Goal: Communication & Community: Answer question/provide support

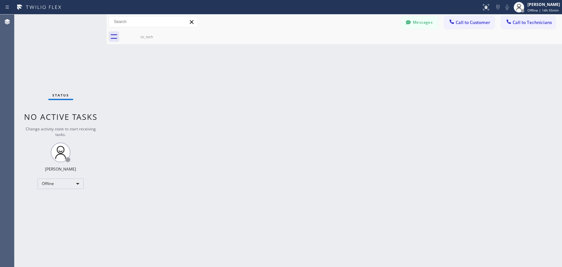
click at [411, 19] on icon at bounding box center [408, 22] width 7 height 7
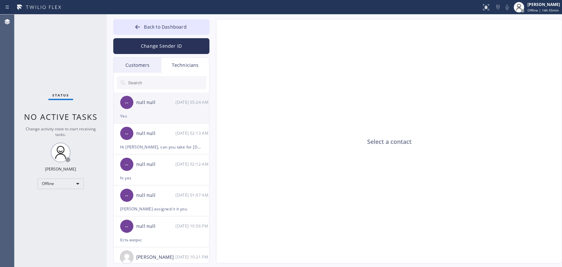
click at [154, 104] on div "null null" at bounding box center [155, 103] width 39 height 8
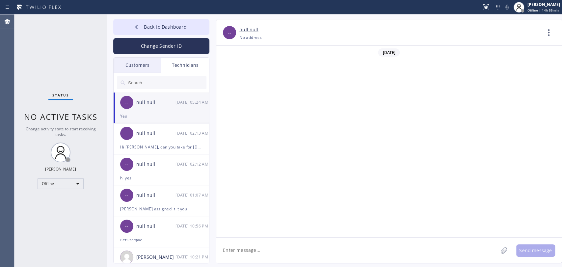
scroll to position [3584, 0]
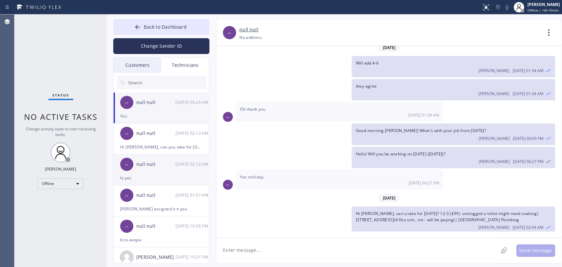
click at [153, 159] on div "-- null null 09/02 02:12 AM" at bounding box center [162, 165] width 96 height 20
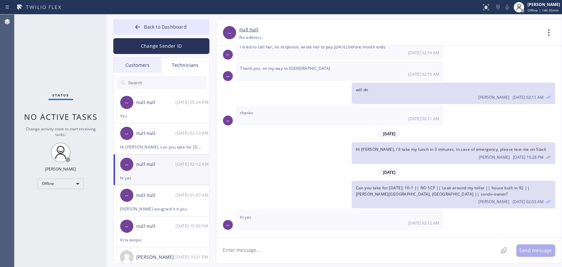
scroll to position [2985, 0]
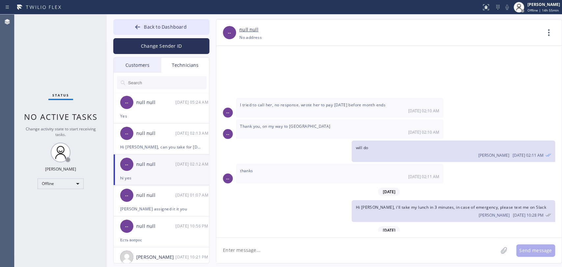
click at [262, 240] on textarea at bounding box center [357, 250] width 282 height 25
click at [64, 180] on div "Offline" at bounding box center [61, 184] width 46 height 11
click at [64, 202] on li "Available" at bounding box center [60, 200] width 45 height 8
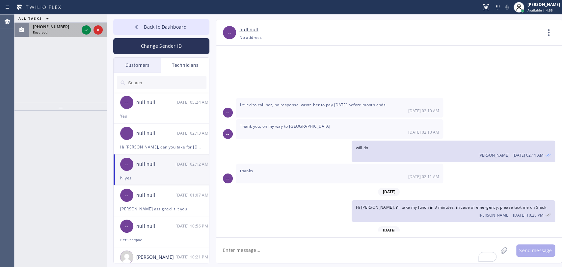
click at [43, 32] on span "Reserved" at bounding box center [40, 32] width 14 height 5
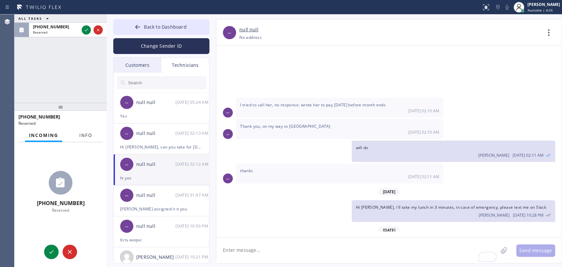
click at [83, 128] on div "(917) 453-2800 Reserved" at bounding box center [60, 120] width 92 height 18
click at [84, 137] on span "Info" at bounding box center [85, 135] width 13 height 6
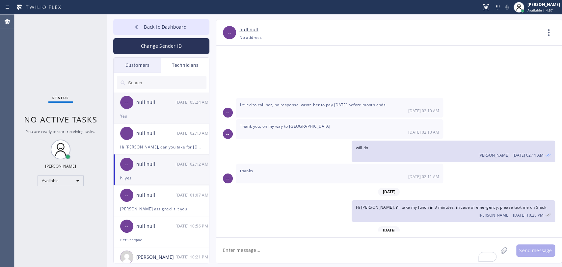
click at [140, 101] on div "null null" at bounding box center [155, 103] width 39 height 8
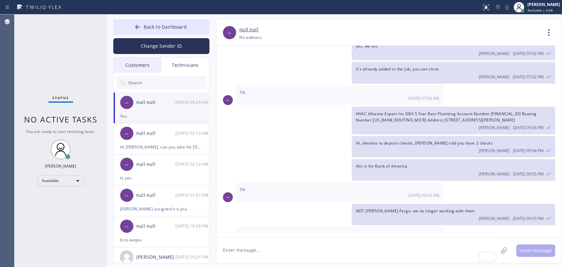
scroll to position [3584, 0]
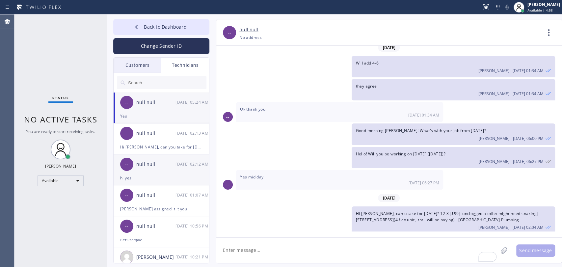
click at [153, 151] on li "-- null null 09/02 02:13 AM Hi Michael, can you take for tomorrow? 11-2|| NO SC…" at bounding box center [162, 139] width 96 height 31
click at [155, 168] on div "-- null null 09/02 02:12 AM" at bounding box center [162, 165] width 96 height 20
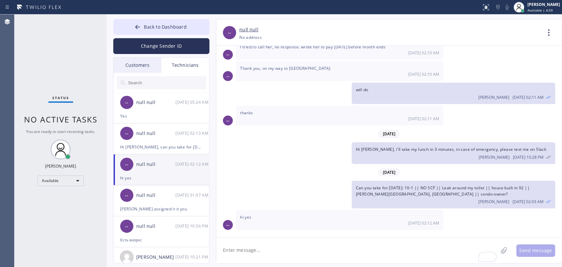
scroll to position [2985, 0]
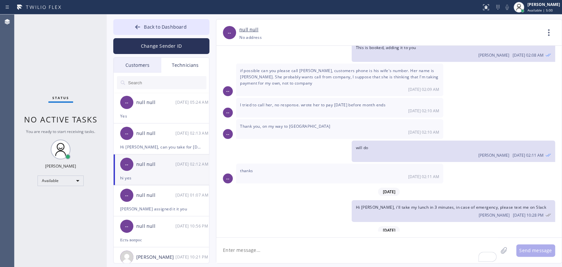
click at [316, 240] on textarea "To enrich screen reader interactions, please activate Accessibility in Grammarl…" at bounding box center [357, 250] width 282 height 25
drag, startPoint x: 380, startPoint y: 248, endPoint x: 299, endPoint y: 252, distance: 80.2
click at [299, 240] on textarea "oh, i see that you sold the water heater from Saturday, great job !" at bounding box center [363, 250] width 294 height 25
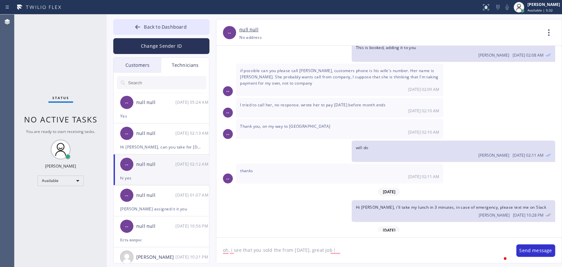
type textarea "oh, i see that you sold thefrom Saturday, great job !"
click at [299, 240] on textarea "oh, i see that you sold thefrom Saturday, great job !" at bounding box center [363, 250] width 294 height 25
click at [92, 107] on div "Status No active tasks You are ready to start receiving tasks. [PERSON_NAME] Av…" at bounding box center [60, 140] width 92 height 253
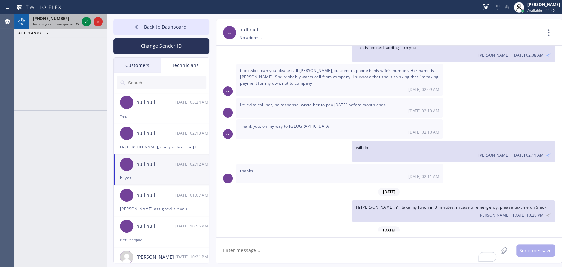
click at [51, 24] on span "Incoming call from queue [DSRs]" at bounding box center [58, 24] width 50 height 5
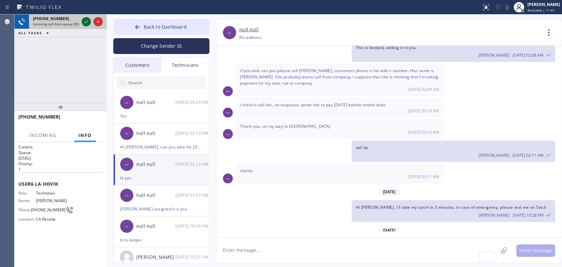
click at [84, 22] on icon at bounding box center [86, 22] width 8 height 8
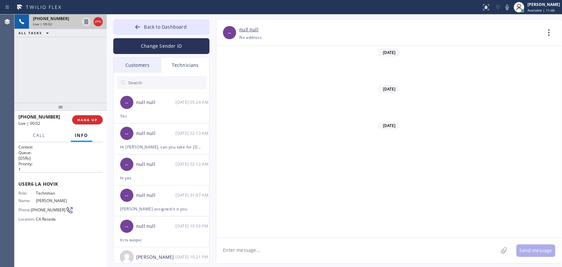
scroll to position [53309, 0]
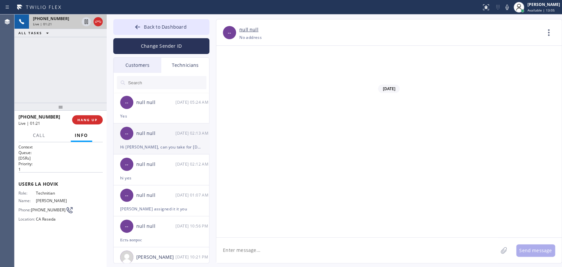
click at [130, 145] on div "Hi [PERSON_NAME], can you take for [DATE]? 11-2|| NO SCF || garbage disposal ||…" at bounding box center [161, 147] width 82 height 8
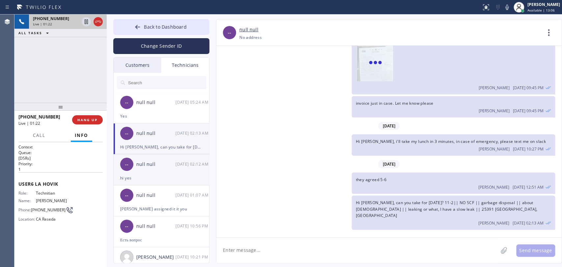
scroll to position [5929, 0]
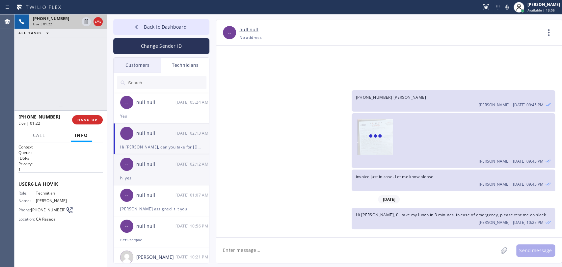
click at [240, 231] on div "[DATE]" at bounding box center [389, 238] width 346 height 14
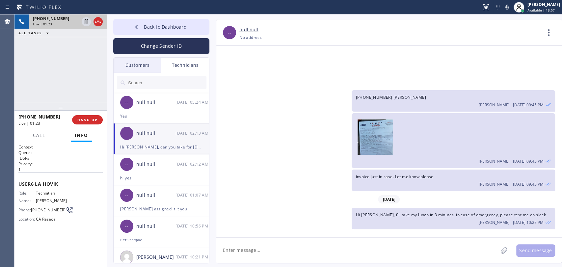
click at [256, 231] on div "[DATE]" at bounding box center [389, 238] width 346 height 14
click at [393, 240] on div "they agreed 5-6 Oleksiy Dmitriev 09/02 12:51 AM" at bounding box center [453, 256] width 203 height 21
click at [384, 240] on div "they agreed 5-6 Oleksiy Dmitriev 09/02 12:51 AM" at bounding box center [453, 256] width 203 height 21
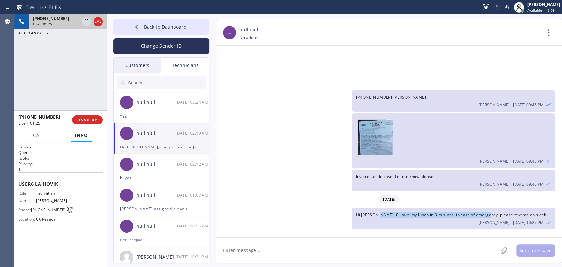
drag, startPoint x: 378, startPoint y: 146, endPoint x: 486, endPoint y: 144, distance: 108.4
click at [486, 208] on div "Hi Michael, i'll take my lunch in 3 minutes, in case of emergency, please text …" at bounding box center [453, 218] width 203 height 21
click at [487, 208] on div "Hi Michael, i'll take my lunch in 3 minutes, in case of emergency, please text …" at bounding box center [453, 218] width 203 height 21
drag, startPoint x: 494, startPoint y: 146, endPoint x: 351, endPoint y: 127, distance: 144.8
click at [351, 127] on div "07/30/2025 Hello Michael! This is Alex. got 1 job booked for tomorrow so far: M…" at bounding box center [389, 139] width 346 height 186
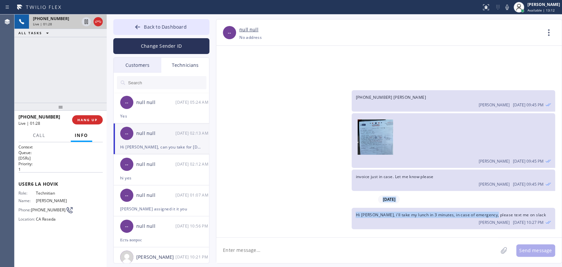
click at [351, 193] on div "09/01/2025" at bounding box center [389, 200] width 346 height 14
drag, startPoint x: 405, startPoint y: 119, endPoint x: 550, endPoint y: 193, distance: 163.5
click at [506, 193] on div "07/30/2025 Hello Michael! This is Alex. got 1 job booked for tomorrow so far: M…" at bounding box center [389, 139] width 346 height 186
drag, startPoint x: 544, startPoint y: 222, endPoint x: 360, endPoint y: 210, distance: 183.9
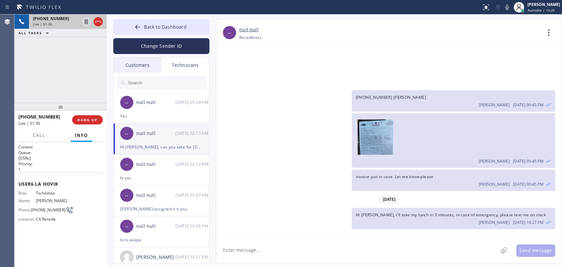
click at [80, 145] on h1 "Context" at bounding box center [60, 147] width 84 height 6
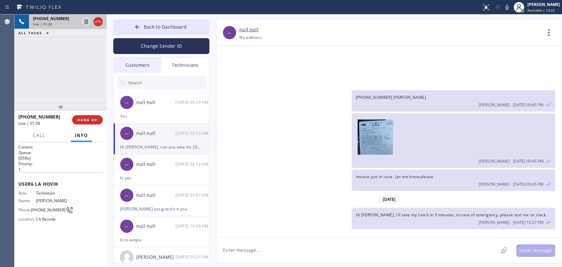
click at [392, 240] on div "Oleksiy Dmitriev 09/02 12:51 AM" at bounding box center [453, 259] width 195 height 7
click at [389, 240] on div "they agreed 5-6 Oleksiy Dmitriev 09/02 12:51 AM" at bounding box center [453, 256] width 203 height 21
drag, startPoint x: 404, startPoint y: 211, endPoint x: 366, endPoint y: 209, distance: 37.9
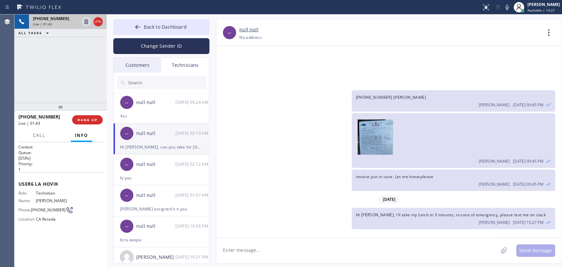
click at [60, 103] on div at bounding box center [60, 107] width 92 height 8
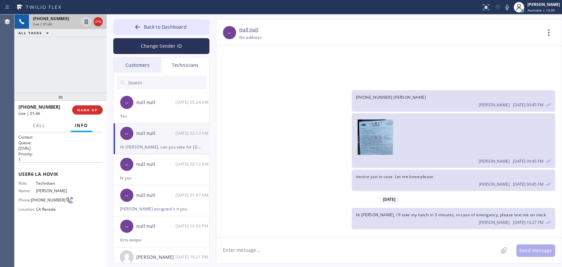
drag, startPoint x: 60, startPoint y: 97, endPoint x: 59, endPoint y: 103, distance: 5.6
click at [59, 101] on div at bounding box center [60, 97] width 92 height 8
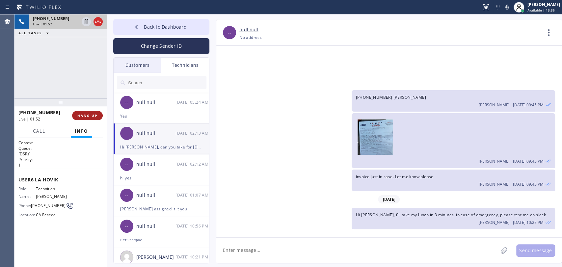
click at [89, 115] on span "HANG UP" at bounding box center [87, 115] width 20 height 5
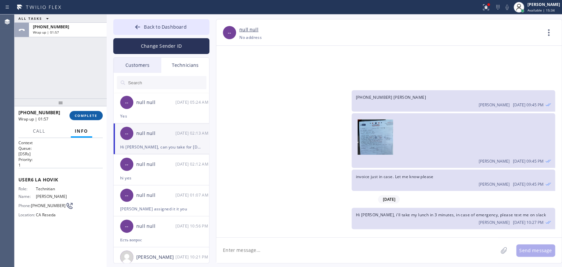
click at [91, 126] on button "Info" at bounding box center [81, 131] width 21 height 13
click at [90, 111] on div "+18189669606 Wrap up | 01:57 COMPLETE" at bounding box center [60, 115] width 84 height 17
click at [88, 121] on div "+18189669606 Wrap up | 01:57 COMPLETE" at bounding box center [60, 115] width 84 height 17
click at [86, 113] on button "COMPLETE" at bounding box center [86, 115] width 33 height 9
click at [69, 106] on div at bounding box center [60, 103] width 92 height 8
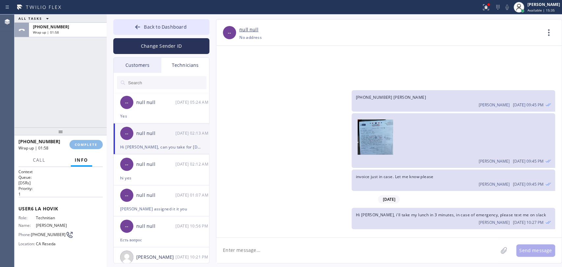
click at [69, 100] on div "ALL TASKS ALL TASKS ACTIVE TASKS TASKS IN WRAP UP +18189669606 Wrap up | 01:58" at bounding box center [60, 70] width 92 height 113
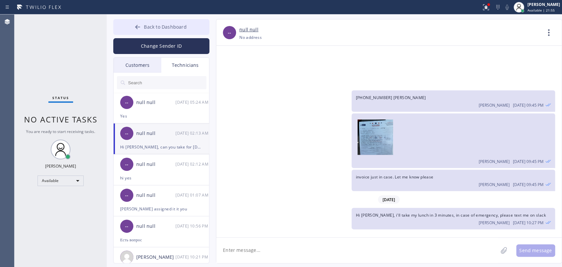
click at [147, 25] on span "Back to Dashboard" at bounding box center [165, 27] width 42 height 6
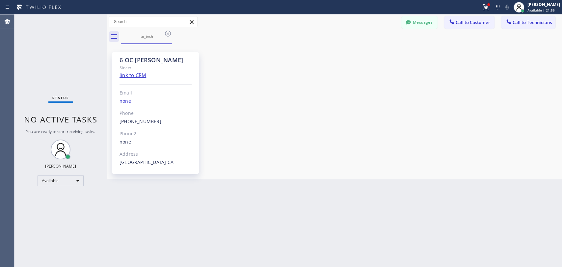
click at [504, 22] on button "Call to Technicians" at bounding box center [528, 22] width 54 height 13
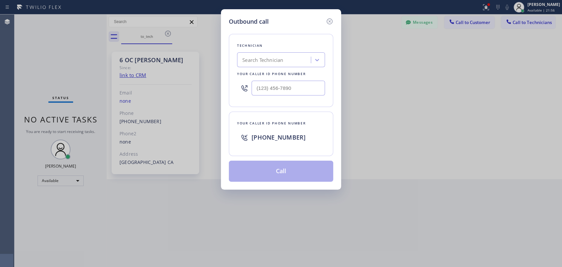
click at [314, 54] on div at bounding box center [317, 60] width 12 height 12
click at [314, 52] on div "Search Technician" at bounding box center [281, 59] width 88 height 15
type input "Firuz"
click at [283, 73] on div "Firuz Dadadzhanov" at bounding box center [281, 74] width 88 height 12
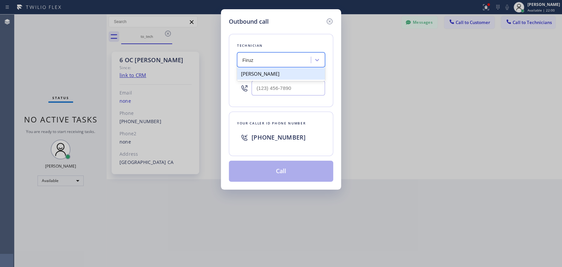
type input "(949) 919-2234"
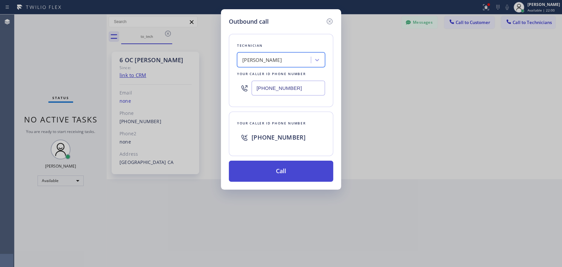
click at [248, 179] on button "Call" at bounding box center [281, 171] width 104 height 21
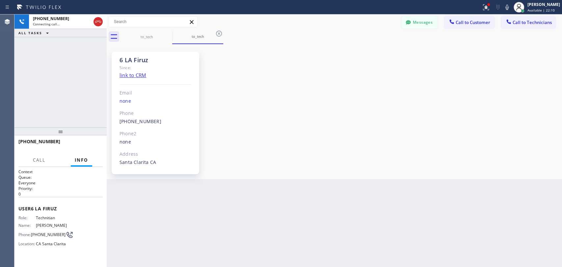
scroll to position [2985, 0]
drag, startPoint x: 157, startPoint y: 59, endPoint x: 123, endPoint y: 59, distance: 34.3
click at [123, 59] on div "6 LA Firuz" at bounding box center [156, 60] width 72 height 8
click at [86, 146] on span "HANG UP" at bounding box center [87, 144] width 20 height 5
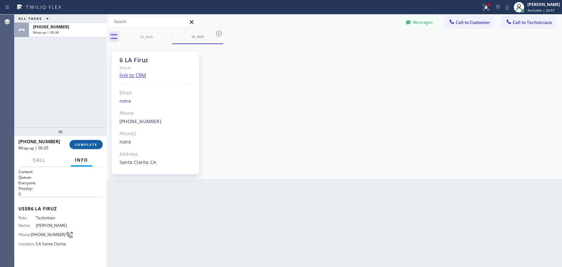
click at [96, 146] on span "COMPLETE" at bounding box center [86, 144] width 23 height 5
drag, startPoint x: 86, startPoint y: 94, endPoint x: 94, endPoint y: 81, distance: 15.3
click at [86, 93] on div "ALL TASKS ALL TASKS ACTIVE TASKS TASKS IN WRAP UP +19499192234 Wrap up | 00:35" at bounding box center [60, 70] width 92 height 113
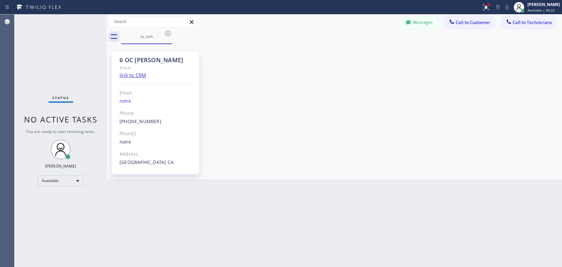
drag, startPoint x: 519, startPoint y: 24, endPoint x: 513, endPoint y: 24, distance: 5.9
click at [506, 24] on span "Call to Technicians" at bounding box center [532, 22] width 39 height 6
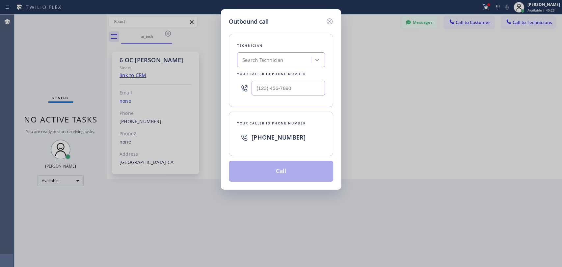
click at [313, 62] on div at bounding box center [317, 60] width 12 height 12
type input "arme"
click at [267, 74] on div "[PERSON_NAME]" at bounding box center [281, 74] width 88 height 12
type input "[PHONE_NUMBER]"
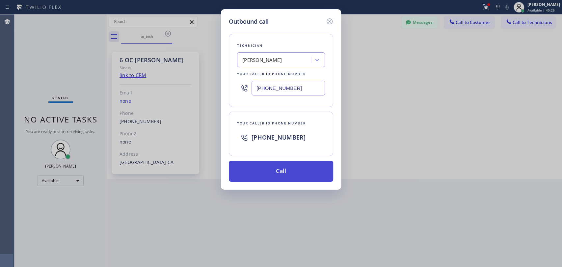
drag, startPoint x: 265, startPoint y: 155, endPoint x: 265, endPoint y: 166, distance: 10.5
click at [265, 166] on div "Technician Armen Gevorgyan Your caller id phone number (818) 302-5971 Your call…" at bounding box center [281, 104] width 104 height 156
click at [265, 166] on button "Call" at bounding box center [281, 171] width 104 height 21
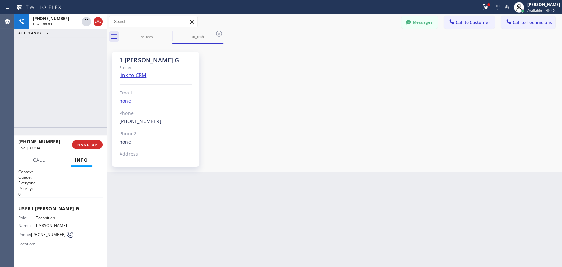
scroll to position [5850, 0]
click at [145, 58] on div "1 [PERSON_NAME] G" at bounding box center [156, 60] width 72 height 8
click at [144, 58] on div "1 [PERSON_NAME] G" at bounding box center [156, 60] width 72 height 8
click at [86, 143] on button "HANG UP" at bounding box center [87, 144] width 31 height 9
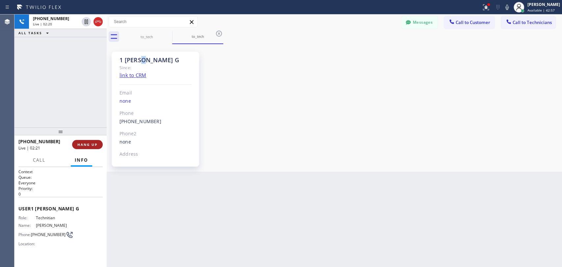
click at [86, 143] on span "HANG UP" at bounding box center [87, 144] width 20 height 5
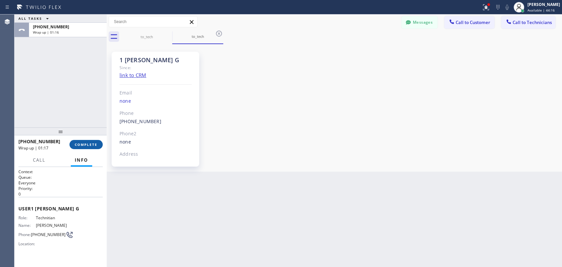
drag, startPoint x: 84, startPoint y: 150, endPoint x: 83, endPoint y: 144, distance: 6.4
click at [84, 150] on div "+18183025971 Wrap up | 01:17 COMPLETE" at bounding box center [60, 144] width 84 height 17
click at [83, 144] on span "COMPLETE" at bounding box center [86, 144] width 23 height 5
click at [71, 122] on div "ALL TASKS ALL TASKS ACTIVE TASKS TASKS IN WRAP UP +18183025971 Wrap up | 01:17" at bounding box center [60, 70] width 92 height 113
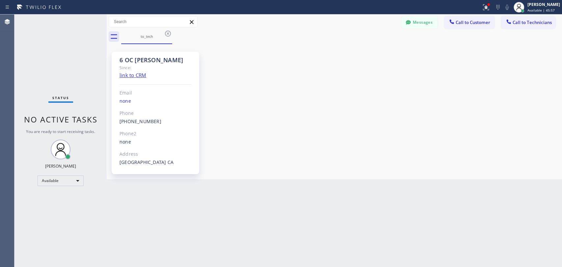
click at [130, 64] on div "Since:" at bounding box center [156, 68] width 72 height 8
click at [130, 61] on div "6 OC Michael" at bounding box center [156, 60] width 72 height 8
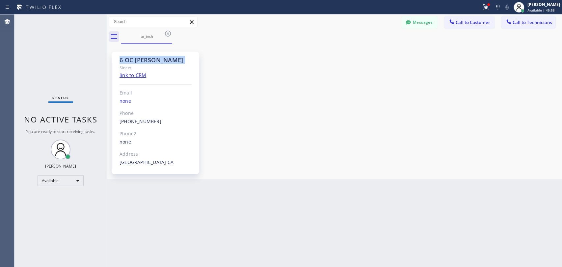
click at [130, 61] on div "6 OC Michael" at bounding box center [156, 60] width 72 height 8
click at [129, 60] on div "6 OC Michael" at bounding box center [156, 60] width 72 height 8
click at [129, 58] on div "6 OC Michael" at bounding box center [156, 60] width 72 height 8
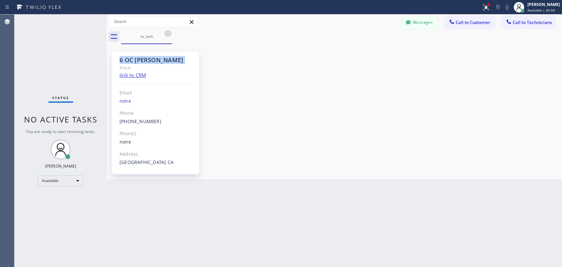
click at [126, 61] on div "6 OC Michael" at bounding box center [156, 60] width 72 height 8
click at [304, 175] on div "6 OC Michael Since: link to CRM Email none Phone (909) 534-7004 Outbound call T…" at bounding box center [334, 112] width 452 height 132
click at [358, 124] on div "6 OC Michael Since: link to CRM Email none Phone (909) 534-7004 Outbound call T…" at bounding box center [334, 112] width 452 height 132
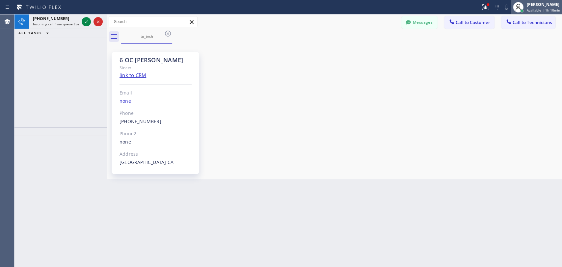
click at [506, 9] on span "Available | 1h 10min" at bounding box center [543, 10] width 33 height 5
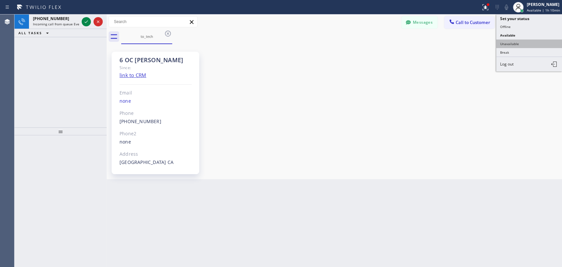
click at [506, 43] on button "Unavailable" at bounding box center [529, 44] width 66 height 9
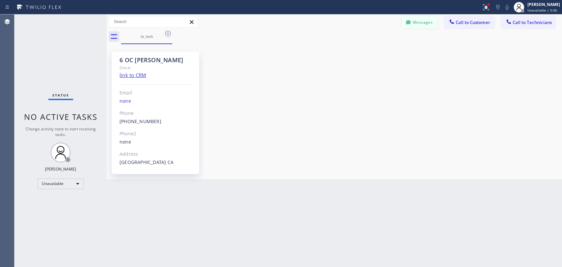
click at [417, 16] on button "Messages" at bounding box center [420, 22] width 36 height 13
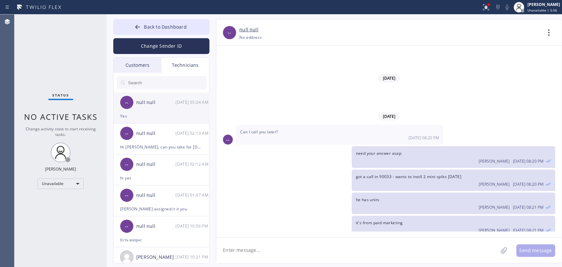
click at [150, 113] on div "Yes" at bounding box center [161, 116] width 82 height 8
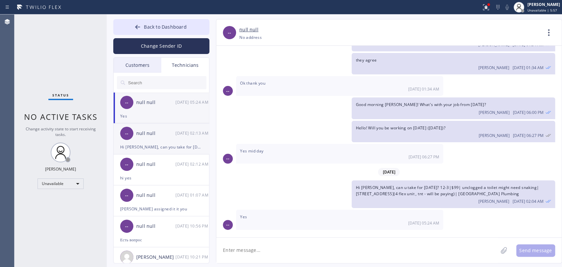
scroll to position [3584, 0]
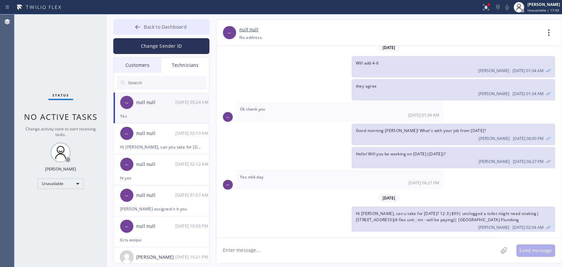
click at [171, 27] on span "Back to Dashboard" at bounding box center [165, 27] width 42 height 6
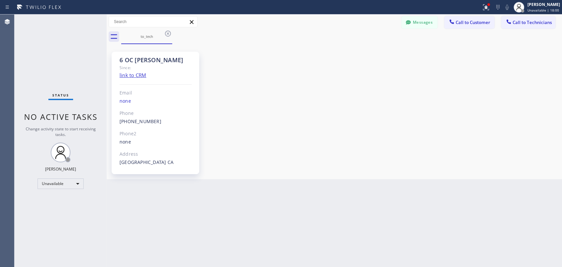
click at [506, 24] on span "Call to Technicians" at bounding box center [532, 22] width 39 height 6
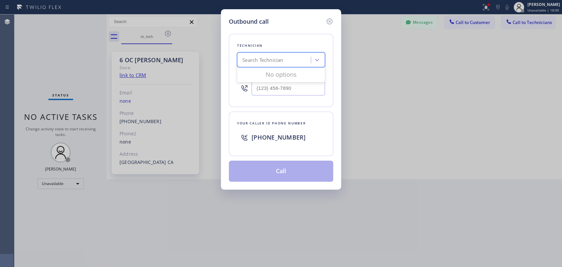
click at [293, 53] on div "Search Technician" at bounding box center [281, 59] width 88 height 15
type input "[PERSON_NAME]"
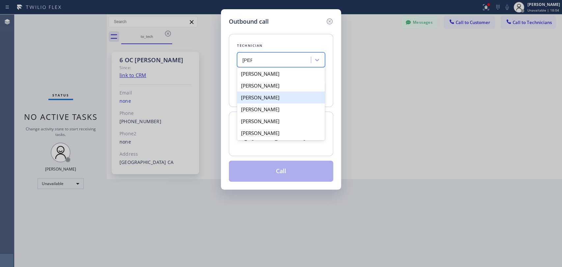
click at [271, 97] on div "[PERSON_NAME]" at bounding box center [281, 98] width 88 height 12
type input "(925) 286-9538"
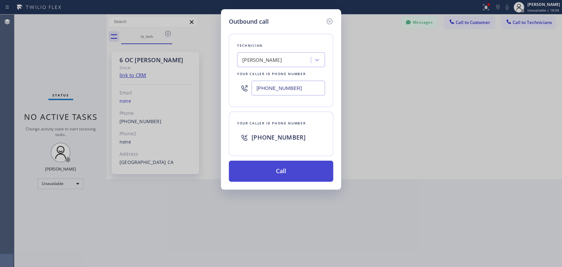
click at [262, 166] on button "Call" at bounding box center [281, 171] width 104 height 21
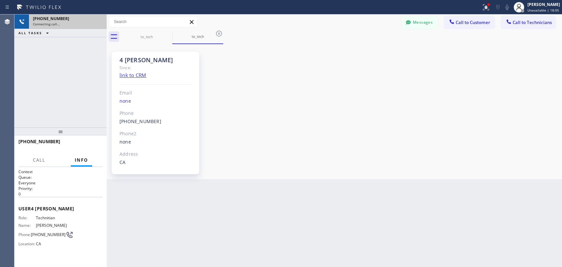
drag, startPoint x: 101, startPoint y: 27, endPoint x: 100, endPoint y: 20, distance: 7.4
click at [101, 26] on div "+19252869538 Connecting call…" at bounding box center [66, 21] width 75 height 14
click at [100, 20] on div "+19252869538" at bounding box center [68, 19] width 70 height 6
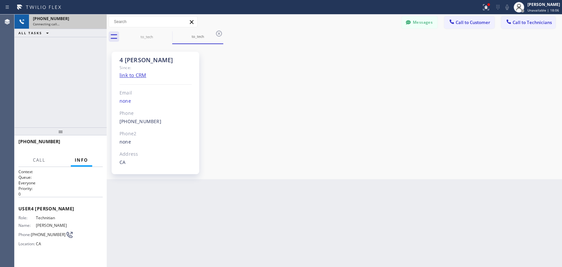
click at [100, 21] on div "+19252869538" at bounding box center [68, 19] width 70 height 6
click at [99, 22] on div "+19252869538 Connecting call…" at bounding box center [60, 21] width 92 height 14
click at [99, 22] on icon at bounding box center [98, 22] width 6 height 2
click at [506, 22] on span "Call to Technicians" at bounding box center [532, 22] width 39 height 6
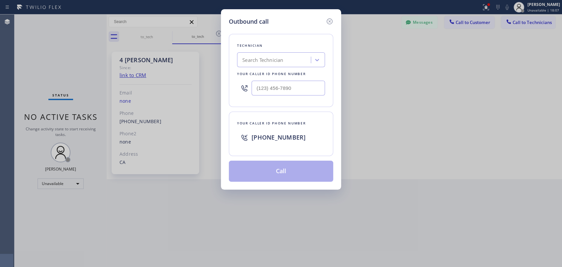
click at [306, 59] on div "Search Technician" at bounding box center [275, 60] width 72 height 12
type input "[PERSON_NAME]"
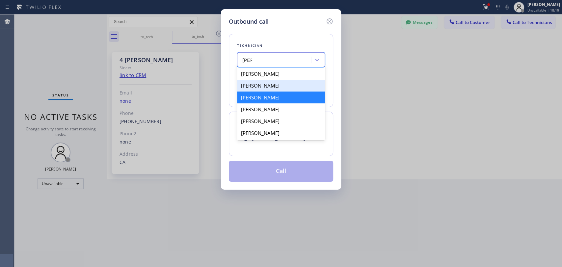
click at [269, 89] on div "[PERSON_NAME]" at bounding box center [281, 86] width 88 height 12
type input "[PHONE_NUMBER]"
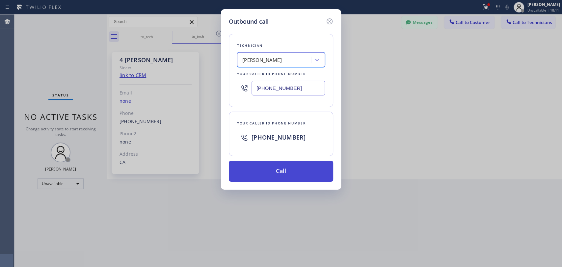
click at [264, 170] on button "Call" at bounding box center [281, 171] width 104 height 21
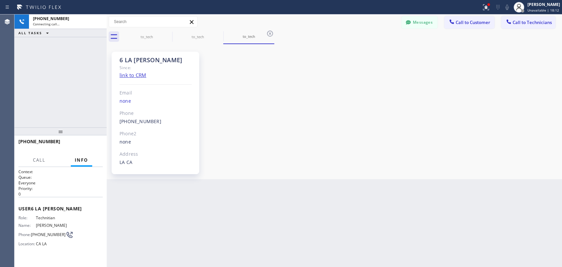
scroll to position [3584, 0]
click at [91, 145] on span "HANG UP" at bounding box center [87, 144] width 20 height 5
click at [84, 146] on span "HANG UP" at bounding box center [87, 144] width 20 height 5
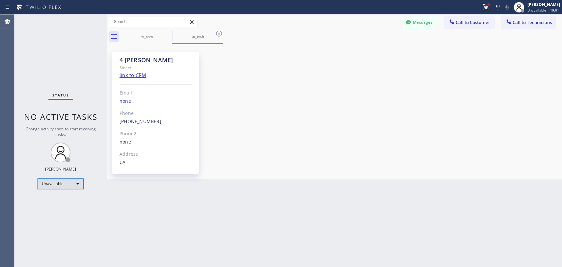
click at [61, 186] on div "Unavailable" at bounding box center [61, 184] width 46 height 11
click at [48, 198] on li "Available" at bounding box center [60, 200] width 45 height 8
click at [284, 178] on div "4 OC Samuel Since: link to CRM Email none Phone (925) 286-9538 Outbound call Te…" at bounding box center [335, 111] width 456 height 135
click at [418, 25] on button "Messages" at bounding box center [420, 22] width 36 height 13
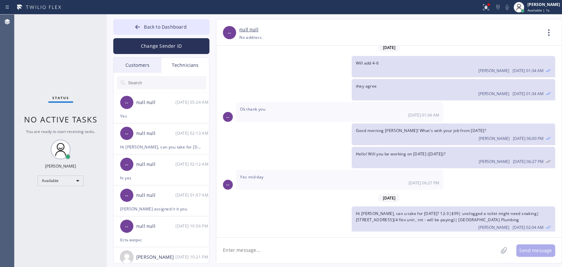
click at [133, 61] on div "Customers" at bounding box center [138, 65] width 48 height 15
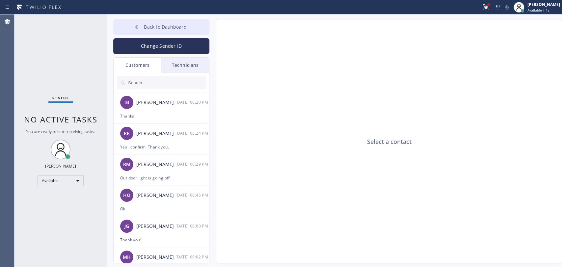
click at [141, 27] on icon at bounding box center [137, 27] width 7 height 7
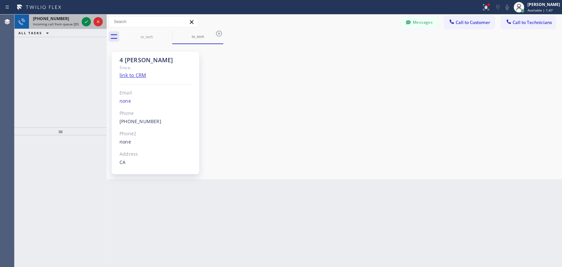
click at [45, 20] on span "[PHONE_NUMBER]" at bounding box center [51, 19] width 36 height 6
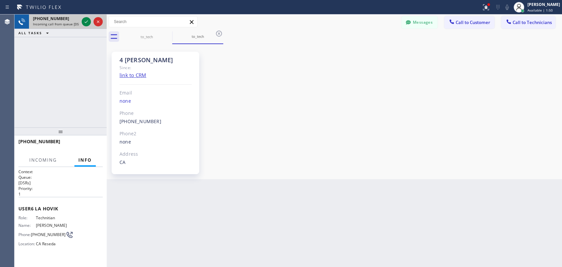
click at [51, 18] on span "[PHONE_NUMBER]" at bounding box center [51, 19] width 36 height 6
click at [85, 24] on icon at bounding box center [86, 22] width 8 height 8
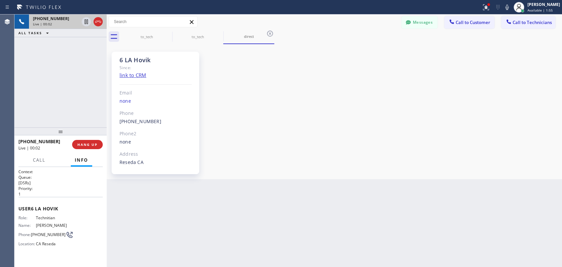
scroll to position [53309, 0]
click at [92, 143] on span "HANG UP" at bounding box center [87, 144] width 20 height 5
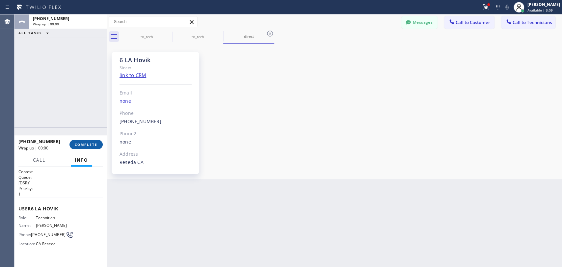
click at [87, 148] on button "COMPLETE" at bounding box center [86, 144] width 33 height 9
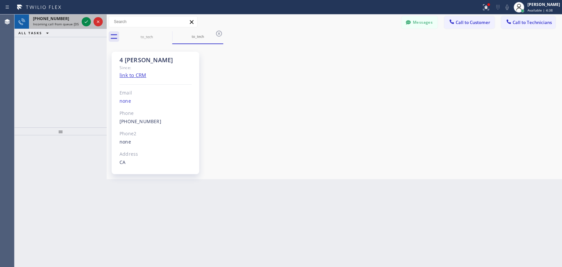
click at [64, 20] on div "[PHONE_NUMBER]" at bounding box center [56, 19] width 46 height 6
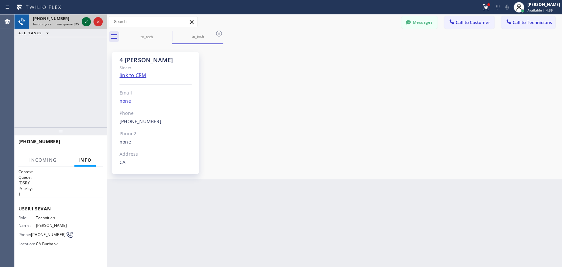
click at [87, 23] on icon at bounding box center [86, 22] width 8 height 8
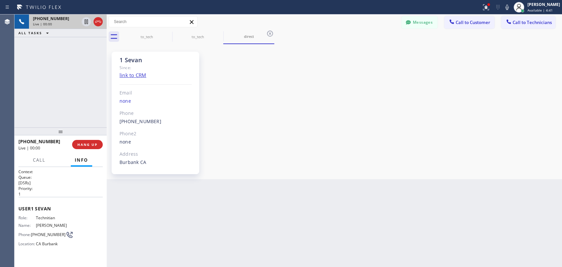
scroll to position [2015, 0]
click at [134, 62] on div "1 Sevan" at bounding box center [156, 60] width 72 height 8
click at [132, 63] on div "1 Sevan" at bounding box center [156, 60] width 72 height 8
click at [84, 145] on span "HANG UP" at bounding box center [87, 144] width 20 height 5
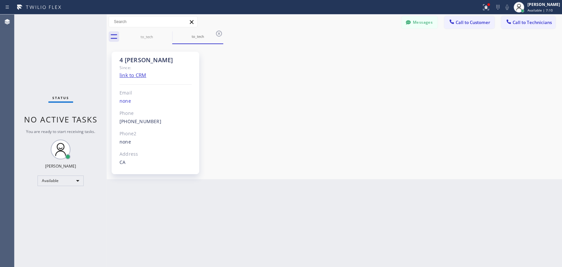
click at [418, 25] on button "Messages" at bounding box center [420, 22] width 36 height 13
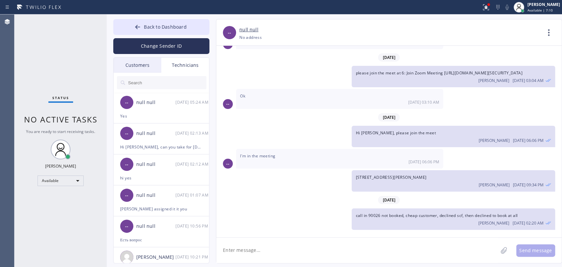
click at [169, 77] on div "Customers Technicians IB Indro Biswas 09/01 06:20 PM Thanks RR Reza Ramezankhan…" at bounding box center [161, 160] width 96 height 206
click at [169, 80] on input "text" at bounding box center [166, 82] width 79 height 13
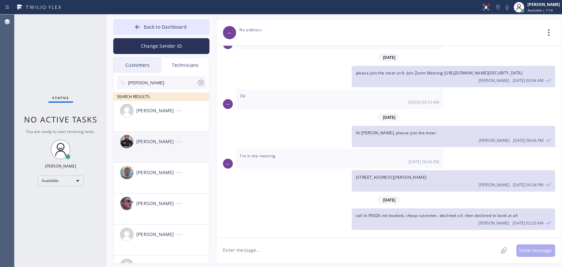
type input "[PERSON_NAME]"
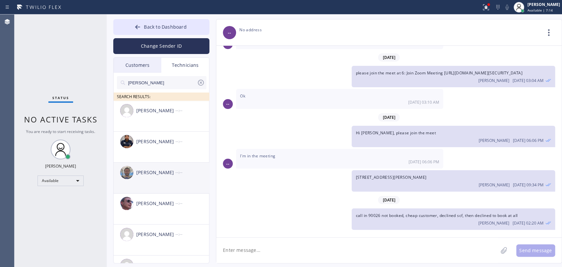
drag, startPoint x: 154, startPoint y: 147, endPoint x: 185, endPoint y: 184, distance: 48.9
click at [154, 147] on div "Samuel Contreras --:--" at bounding box center [162, 142] width 96 height 20
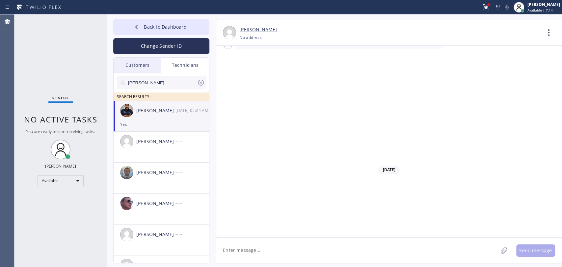
scroll to position [3584, 0]
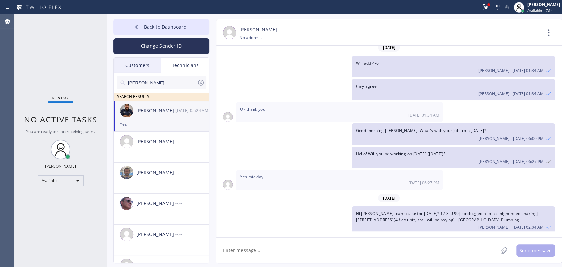
click at [245, 240] on textarea at bounding box center [357, 250] width 282 height 25
type textarea "added 10-11"
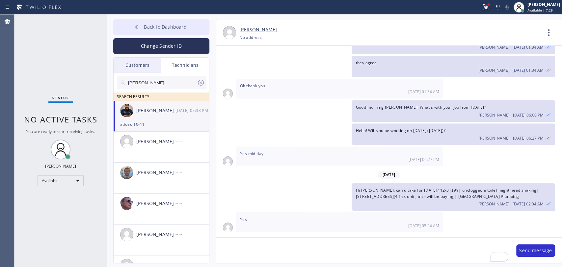
click at [140, 29] on icon at bounding box center [137, 27] width 7 height 7
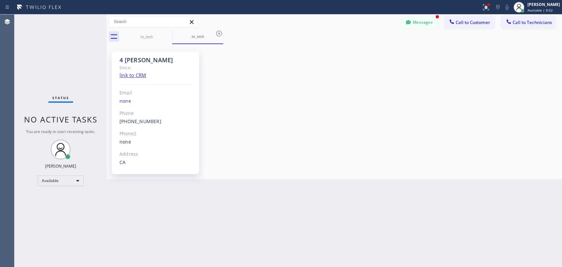
scroll to position [3629, 0]
click at [408, 22] on icon at bounding box center [408, 22] width 7 height 7
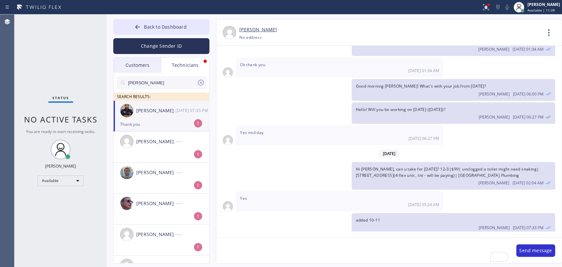
click at [181, 126] on div "Thank you" at bounding box center [161, 125] width 82 height 8
click at [48, 119] on span "No active tasks" at bounding box center [60, 119] width 73 height 11
click at [174, 19] on button "Back to Dashboard" at bounding box center [161, 27] width 96 height 16
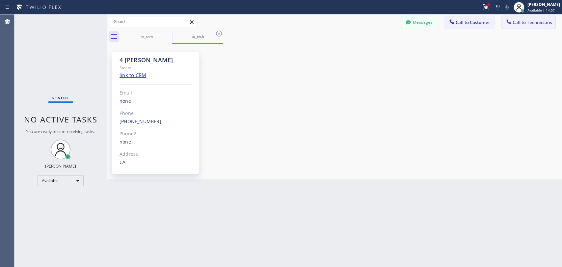
click at [506, 24] on span "Call to Technicians" at bounding box center [532, 22] width 39 height 6
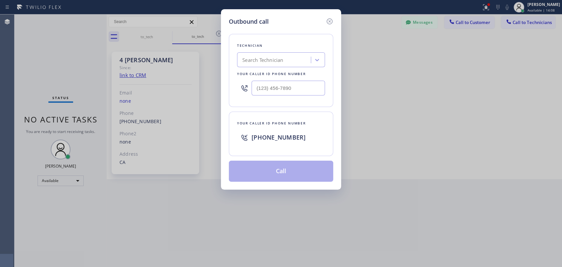
click at [322, 68] on div "Technician Search Technician Your caller id phone number" at bounding box center [281, 70] width 104 height 73
click at [312, 62] on div at bounding box center [317, 60] width 12 height 12
drag, startPoint x: 289, startPoint y: 60, endPoint x: 264, endPoint y: 57, distance: 25.2
click at [288, 59] on div "Search Technician" at bounding box center [275, 60] width 72 height 12
click at [267, 64] on div "Search Technician" at bounding box center [275, 60] width 72 height 12
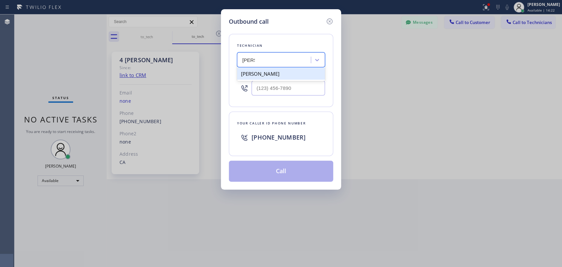
type input "hovik"
click at [328, 21] on icon at bounding box center [330, 21] width 8 height 8
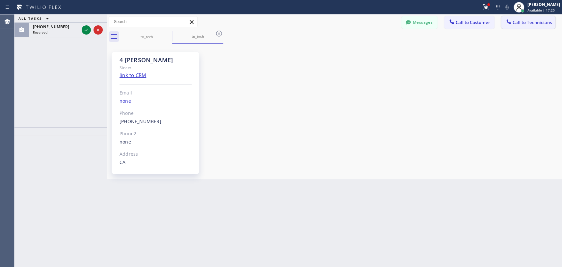
click at [506, 19] on button "Call to Technicians" at bounding box center [528, 22] width 54 height 13
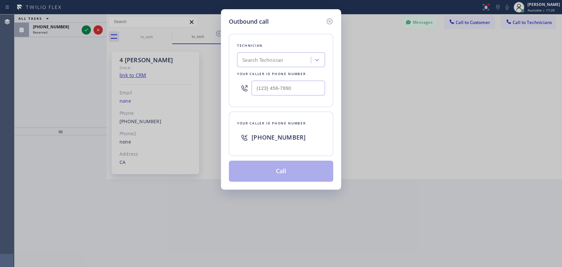
click at [297, 66] on div "Search Technician" at bounding box center [281, 59] width 88 height 15
type input "H"
type input "o"
type input "[PERSON_NAME]"
click at [285, 72] on div "[PERSON_NAME]" at bounding box center [281, 74] width 88 height 12
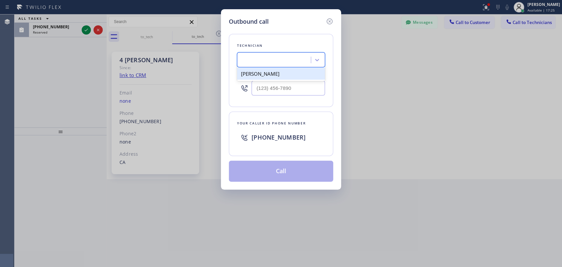
type input "[PHONE_NUMBER]"
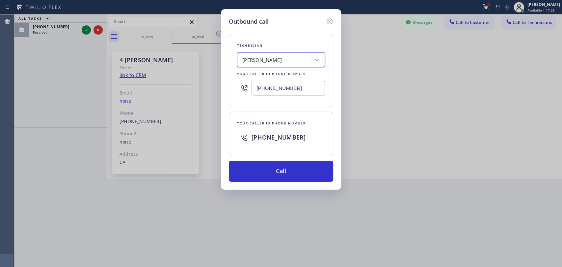
click at [263, 157] on div "Technician option Hovik Khachaturyan , selected. 1 result available. Select is …" at bounding box center [281, 104] width 104 height 156
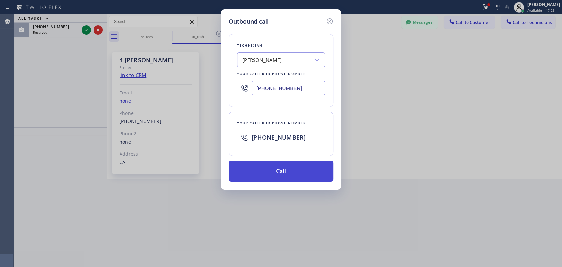
click at [261, 163] on button "Call" at bounding box center [281, 171] width 104 height 21
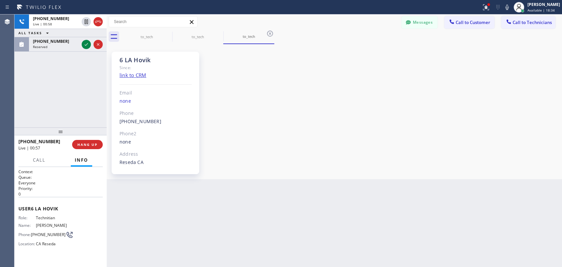
scroll to position [53309, 0]
click at [65, 43] on div "[PHONE_NUMBER]" at bounding box center [56, 42] width 46 height 6
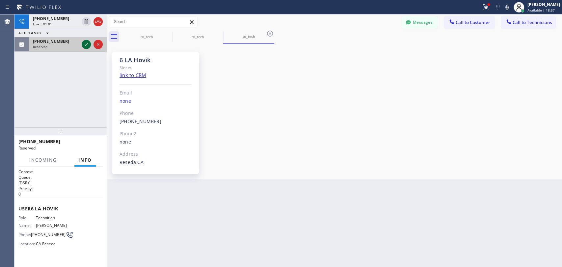
click at [84, 43] on icon at bounding box center [86, 45] width 8 height 8
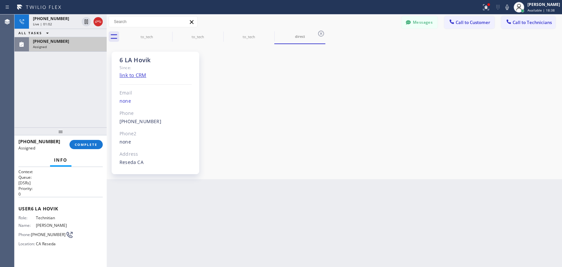
click at [84, 143] on span "COMPLETE" at bounding box center [86, 144] width 23 height 5
drag, startPoint x: 68, startPoint y: 82, endPoint x: 55, endPoint y: 32, distance: 51.9
click at [68, 83] on div "+18189669606 Live | 01:02 ALL TASKS ALL TASKS ACTIVE TASKS TASKS IN WRAP UP (81…" at bounding box center [60, 70] width 92 height 113
click at [55, 32] on div "ALL TASKS ALL TASKS ACTIVE TASKS TASKS IN WRAP UP" at bounding box center [60, 33] width 92 height 8
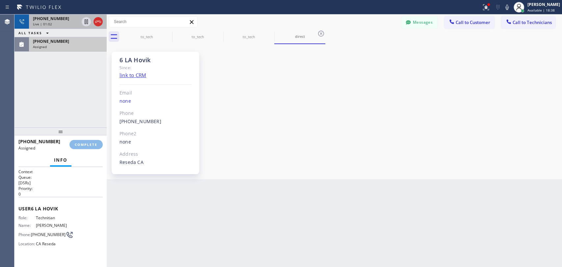
click at [54, 26] on div "+18189669606 Live | 01:02" at bounding box center [54, 21] width 51 height 14
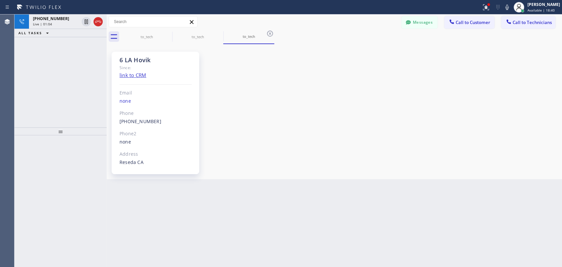
scroll to position [53309, 0]
click at [151, 60] on div "6 LA Hovik" at bounding box center [156, 60] width 72 height 8
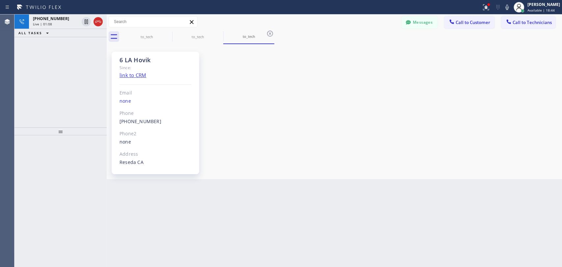
click at [151, 60] on div "6 LA Hovik" at bounding box center [156, 60] width 72 height 8
click at [136, 57] on div "6 LA Hovik" at bounding box center [156, 60] width 72 height 8
drag, startPoint x: 136, startPoint y: 57, endPoint x: 163, endPoint y: 59, distance: 26.4
click at [163, 59] on div "6 LA Hovik" at bounding box center [156, 60] width 72 height 8
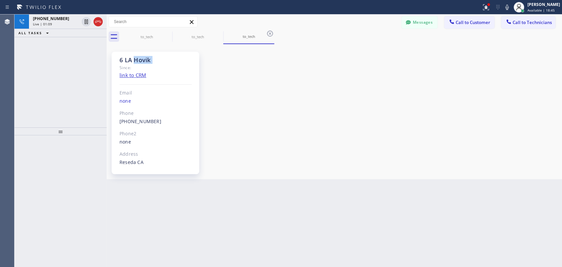
click at [163, 59] on div "6 LA Hovik" at bounding box center [156, 60] width 72 height 8
click at [100, 23] on icon at bounding box center [98, 22] width 8 height 8
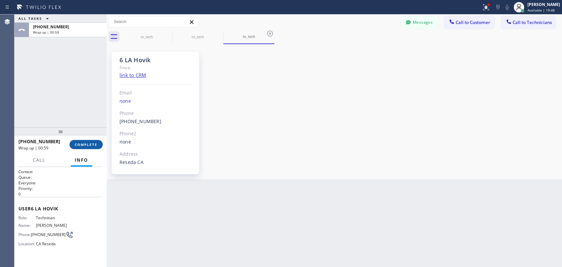
click at [82, 147] on button "COMPLETE" at bounding box center [86, 144] width 33 height 9
click at [75, 129] on div at bounding box center [60, 131] width 92 height 8
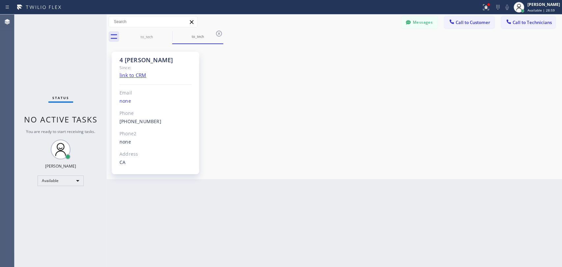
click at [417, 22] on button "Messages" at bounding box center [420, 22] width 36 height 13
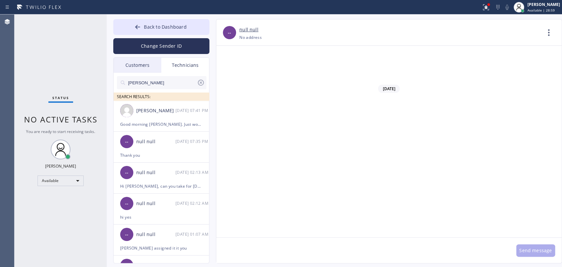
click at [128, 61] on div "Customers" at bounding box center [138, 65] width 48 height 15
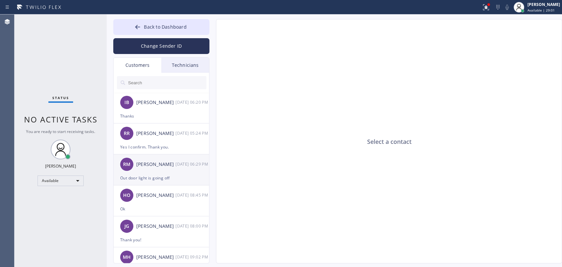
click at [148, 169] on div "RM Rita Morris 08/31 06:29 PM" at bounding box center [162, 165] width 96 height 20
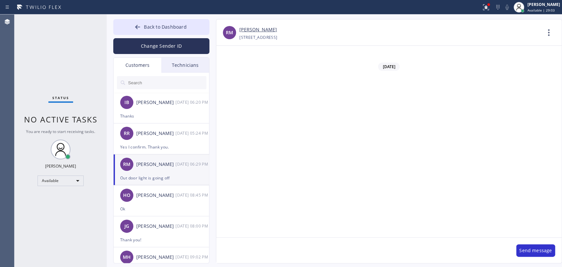
click at [131, 166] on div "RM" at bounding box center [126, 164] width 13 height 13
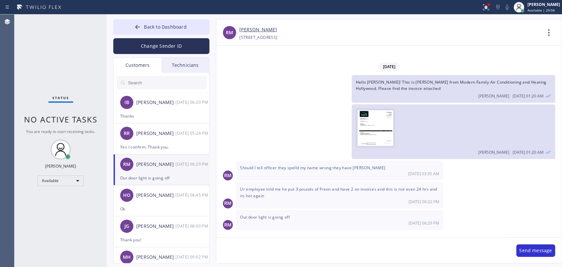
click at [385, 140] on img at bounding box center [376, 130] width 36 height 40
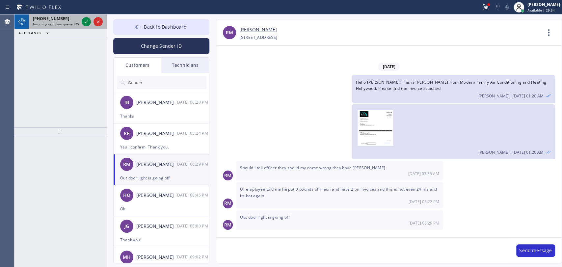
click at [57, 17] on span "[PHONE_NUMBER]" at bounding box center [51, 19] width 36 height 6
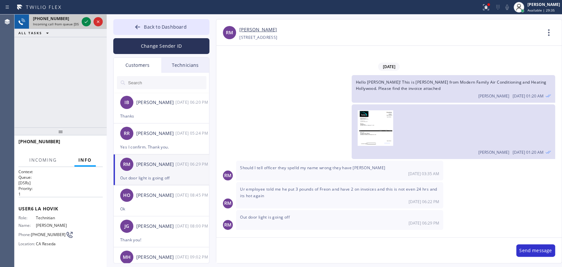
click at [81, 23] on div at bounding box center [92, 21] width 24 height 14
click at [83, 23] on icon at bounding box center [86, 22] width 8 height 8
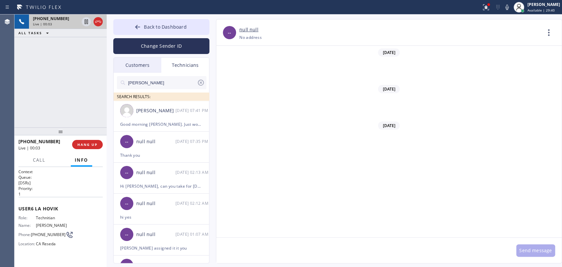
scroll to position [53309, 0]
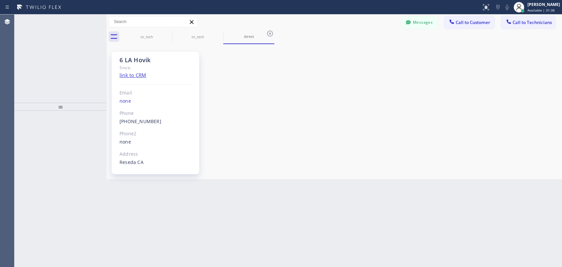
scroll to position [53309, 0]
click at [60, 23] on div "+18189669606 Wrap up | 00:36" at bounding box center [66, 30] width 75 height 14
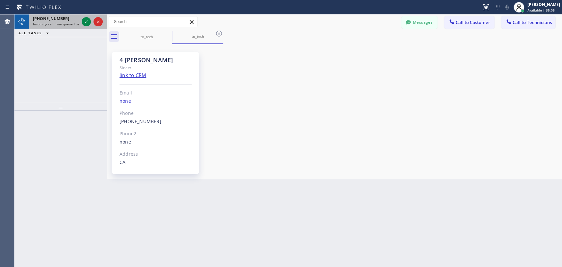
click at [47, 27] on div "+13106493236 Incoming call from queue Everybody" at bounding box center [54, 21] width 51 height 14
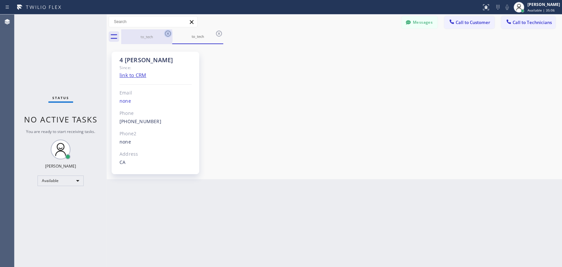
click at [167, 34] on icon at bounding box center [168, 34] width 8 height 8
click at [172, 34] on div "to_tech" at bounding box center [197, 36] width 51 height 15
click at [167, 33] on icon at bounding box center [168, 34] width 8 height 8
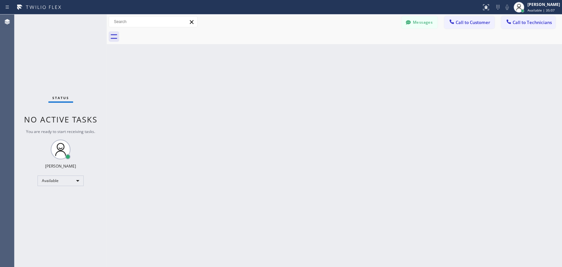
click at [222, 59] on div "Back to Dashboard Change Sender ID Customers Technicians IB [PERSON_NAME] [DATE…" at bounding box center [335, 140] width 456 height 253
click at [343, 115] on div "Back to Dashboard Change Sender ID Customers Technicians IB [PERSON_NAME] [DATE…" at bounding box center [335, 140] width 456 height 253
click at [496, 22] on div "Messages Call to Customer Call to Technicians Outbound call Location Search loc…" at bounding box center [482, 22] width 161 height 12
click at [514, 23] on span "Call to Technicians" at bounding box center [532, 22] width 39 height 6
click at [0, 0] on div "Search Technician" at bounding box center [0, 0] width 0 height 0
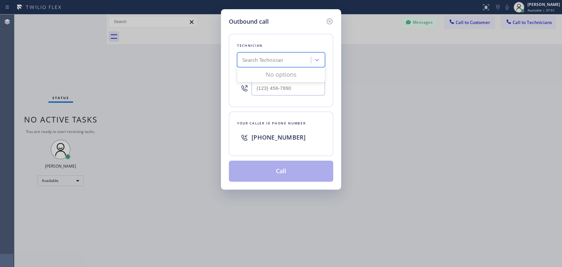
click at [274, 54] on div "Search Technician" at bounding box center [275, 60] width 72 height 12
click at [273, 59] on div "Search Technician" at bounding box center [262, 60] width 41 height 8
type input "denis"
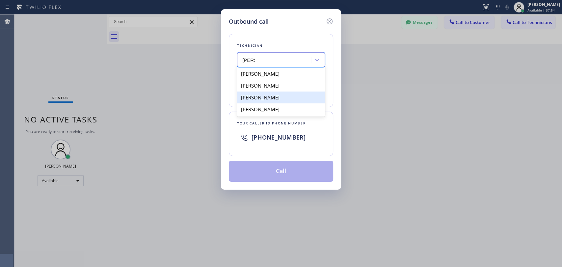
click at [265, 100] on div "Denis Nikolayevich Bolshunov" at bounding box center [281, 98] width 88 height 12
type input "(949) 394-0845"
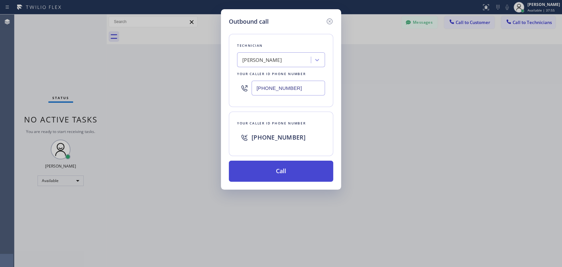
click at [269, 175] on button "Call" at bounding box center [281, 171] width 104 height 21
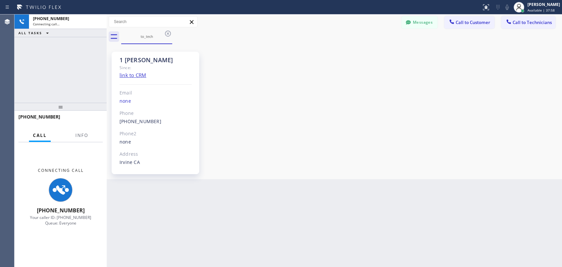
scroll to position [10087, 0]
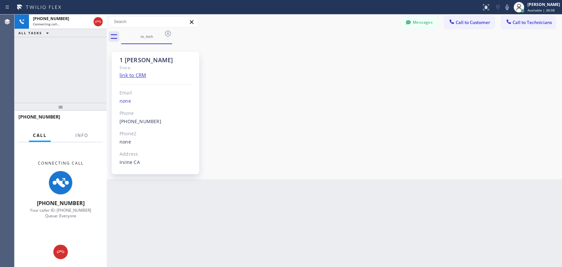
click at [141, 59] on div "1 OC Denis Bolshunov" at bounding box center [156, 60] width 72 height 8
click at [139, 58] on div "1 OC Denis Bolshunov" at bounding box center [156, 60] width 72 height 8
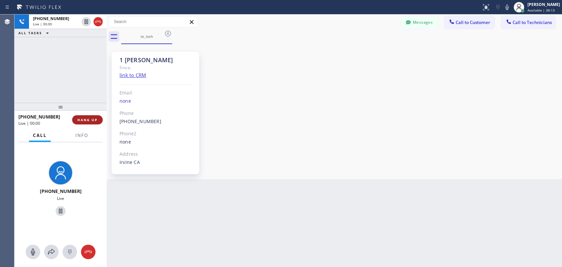
drag, startPoint x: 91, startPoint y: 113, endPoint x: 90, endPoint y: 119, distance: 6.4
click at [91, 113] on div "+19493940845 Live | 00:00 HANG UP" at bounding box center [60, 119] width 84 height 17
click at [90, 119] on span "HANG UP" at bounding box center [87, 120] width 20 height 5
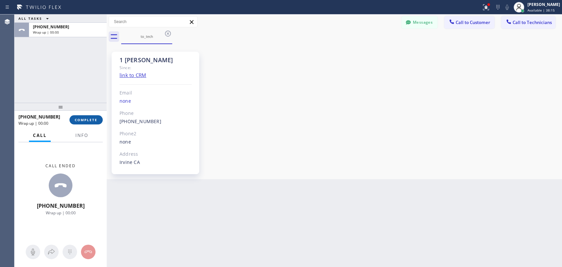
click at [78, 118] on button "COMPLETE" at bounding box center [86, 119] width 33 height 9
click at [403, 95] on div "1 OC Denis Bolshunov Since: link to CRM Email none Phone (949) 394-0845 Outboun…" at bounding box center [334, 112] width 452 height 132
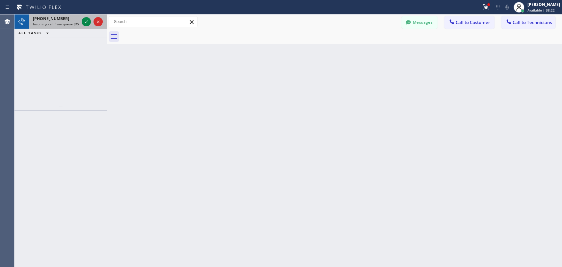
drag, startPoint x: 77, startPoint y: 19, endPoint x: 80, endPoint y: 20, distance: 3.6
click at [77, 19] on div "+19493940845" at bounding box center [56, 19] width 46 height 6
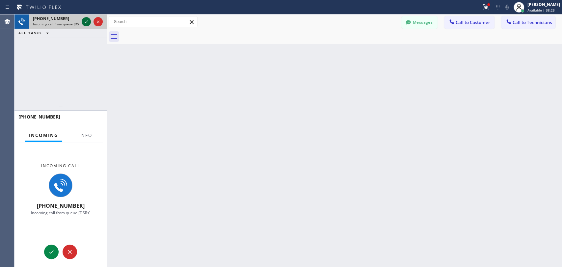
click at [86, 20] on icon at bounding box center [86, 22] width 8 height 8
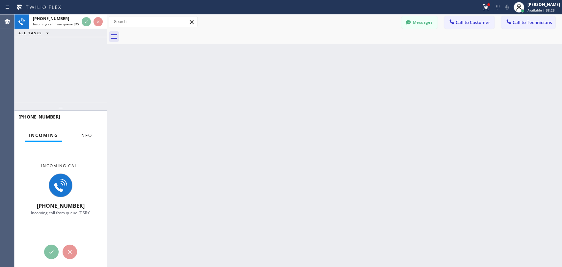
click at [77, 137] on button "Info" at bounding box center [85, 135] width 21 height 13
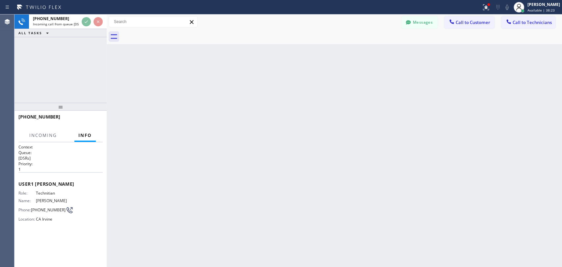
click at [42, 74] on div "+19493940845 Incoming call from queue [DSRs] ALL TASKS ALL TASKS ACTIVE TASKS T…" at bounding box center [60, 58] width 92 height 88
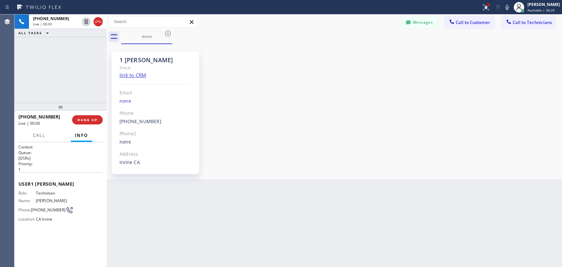
scroll to position [10087, 0]
drag, startPoint x: 137, startPoint y: 62, endPoint x: 173, endPoint y: 64, distance: 36.3
click at [172, 64] on div "1 OC Denis Bolshunov Since: link to CRM Email none Phone (949) 394-0845 Outboun…" at bounding box center [156, 113] width 88 height 123
click at [173, 64] on div "Since:" at bounding box center [156, 68] width 72 height 8
drag, startPoint x: 182, startPoint y: 57, endPoint x: 115, endPoint y: 60, distance: 67.0
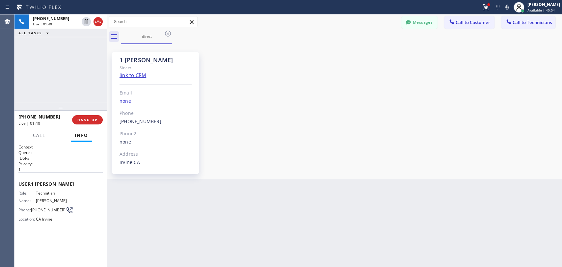
click at [115, 60] on div "1 OC Denis Bolshunov Since: link to CRM Email none Phone (949) 394-0845 Outboun…" at bounding box center [156, 113] width 88 height 123
drag, startPoint x: 43, startPoint y: 45, endPoint x: 69, endPoint y: 190, distance: 147.5
click at [44, 45] on span "Reserved" at bounding box center [40, 46] width 14 height 5
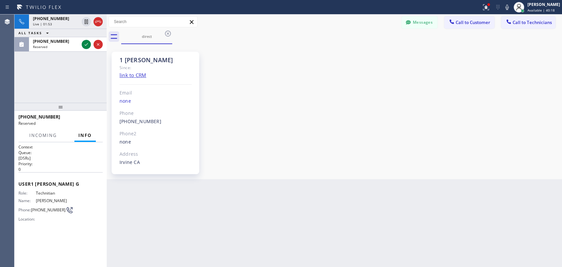
click at [53, 199] on span "[PERSON_NAME]" at bounding box center [52, 200] width 33 height 5
click at [47, 199] on span "[PERSON_NAME]" at bounding box center [52, 200] width 33 height 5
click at [434, 23] on button "Messages" at bounding box center [420, 22] width 36 height 13
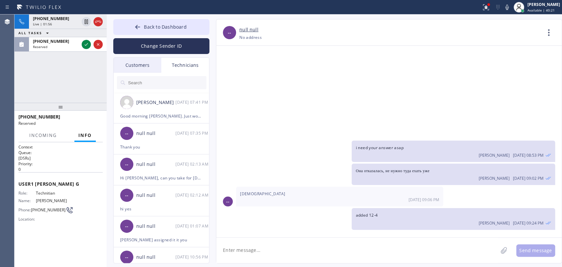
click at [180, 83] on input "text" at bounding box center [166, 82] width 79 height 13
click at [180, 82] on input "text" at bounding box center [166, 82] width 79 height 13
click at [150, 114] on div "Good morning [PERSON_NAME]. Just wondering haven't got any calls from yall. Eve…" at bounding box center [161, 116] width 82 height 8
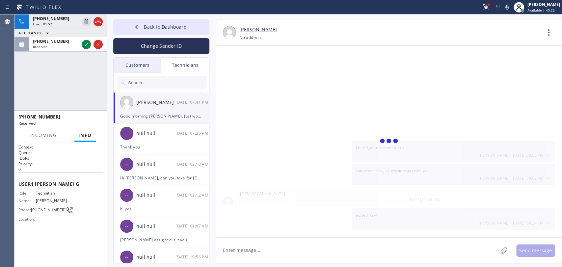
click at [141, 20] on button "Back to Dashboard" at bounding box center [161, 27] width 96 height 16
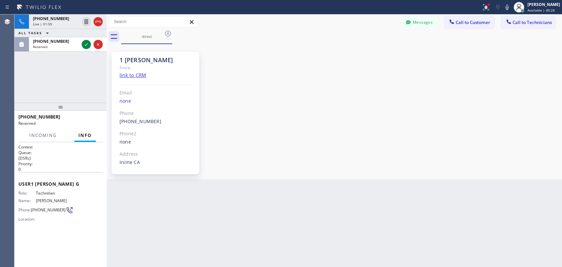
scroll to position [37144, 0]
drag, startPoint x: 112, startPoint y: 63, endPoint x: 129, endPoint y: 63, distance: 17.5
click at [129, 63] on div "1 OC Denis Bolshunov" at bounding box center [156, 60] width 72 height 8
drag, startPoint x: 124, startPoint y: 60, endPoint x: 174, endPoint y: 61, distance: 50.4
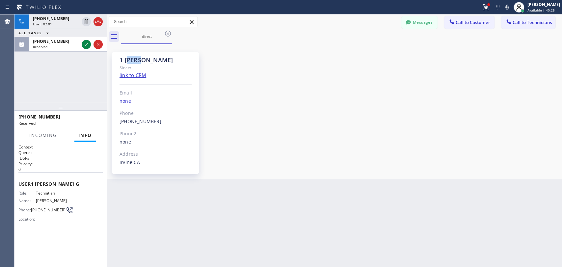
click at [174, 61] on div "1 OC Denis Bolshunov" at bounding box center [156, 60] width 72 height 8
click at [43, 50] on div "(818) 302-5971 Reserved" at bounding box center [54, 44] width 51 height 14
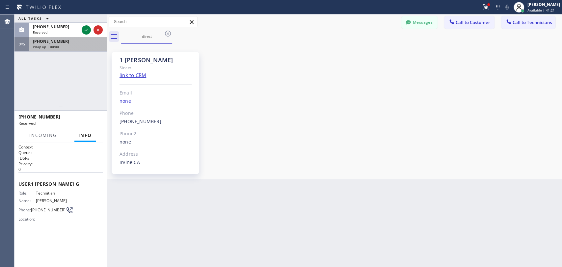
click at [62, 53] on div "ALL TASKS ALL TASKS ACTIVE TASKS TASKS IN WRAP UP (818) 302-5971 Reserved +1949…" at bounding box center [60, 58] width 92 height 88
click at [62, 48] on div "Wrap up | 00:00" at bounding box center [68, 46] width 70 height 5
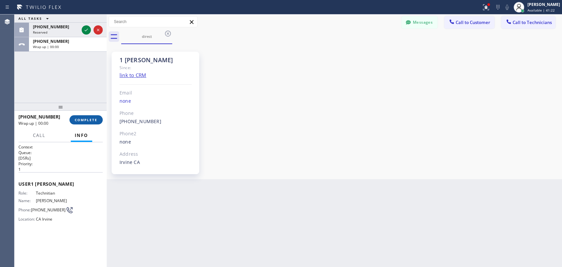
click at [93, 124] on button "COMPLETE" at bounding box center [86, 119] width 33 height 9
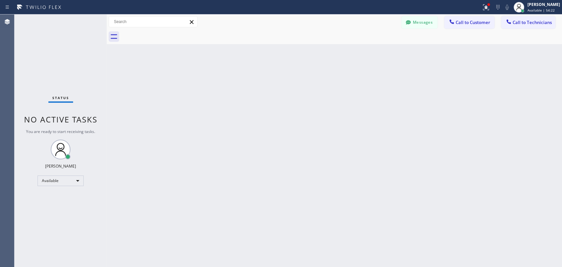
click at [80, 122] on span "No active tasks" at bounding box center [60, 119] width 73 height 11
click at [80, 118] on span "No active tasks" at bounding box center [60, 119] width 73 height 11
drag, startPoint x: 307, startPoint y: 31, endPoint x: 311, endPoint y: 0, distance: 31.5
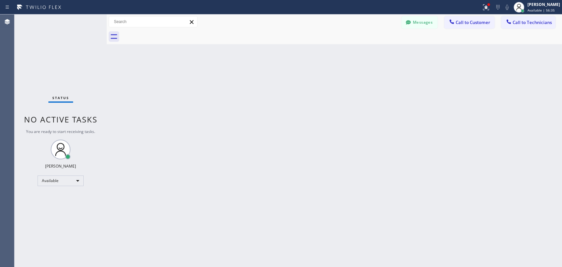
click at [306, 31] on div at bounding box center [341, 36] width 441 height 15
click at [417, 21] on button "Messages" at bounding box center [420, 22] width 36 height 13
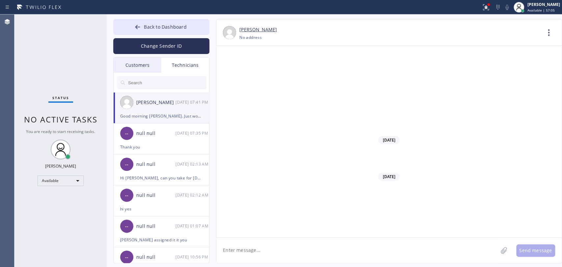
click at [169, 79] on input "text" at bounding box center [166, 82] width 79 height 13
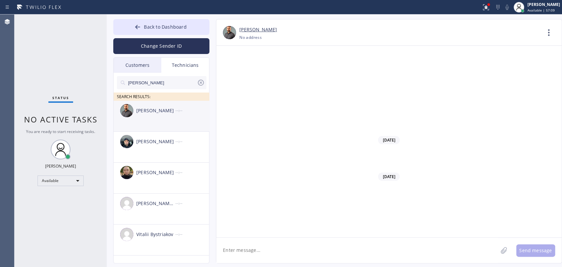
type input "[PERSON_NAME]"
click at [154, 125] on li "Victor Goro --:--" at bounding box center [162, 116] width 96 height 31
click at [260, 239] on textarea at bounding box center [357, 250] width 282 height 25
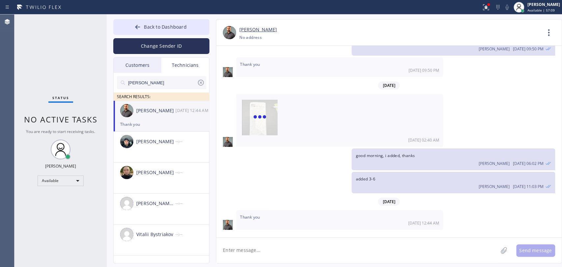
scroll to position [1441, 0]
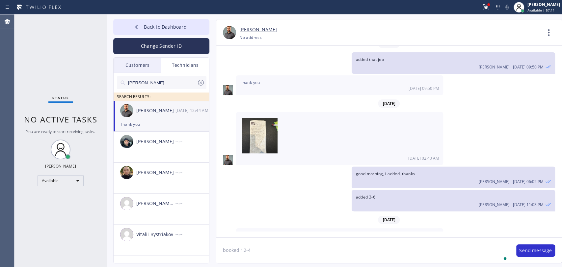
type textarea "booked 12-4"
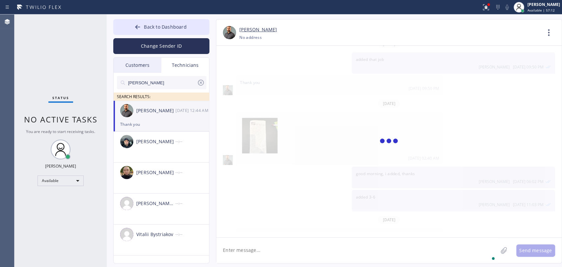
scroll to position [1478, 0]
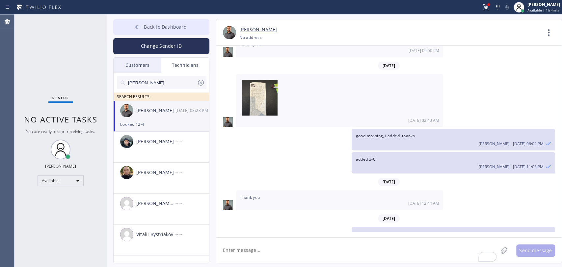
click at [171, 27] on span "Back to Dashboard" at bounding box center [165, 27] width 42 height 6
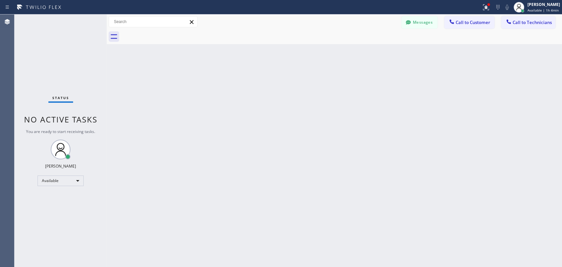
click at [294, 112] on div "Back to Dashboard Change Sender ID Customers Technicians IB [PERSON_NAME] [DATE…" at bounding box center [335, 140] width 456 height 253
click at [548, 21] on span "Call to Technicians" at bounding box center [532, 22] width 39 height 6
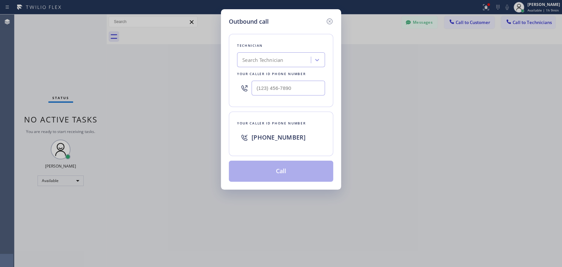
click at [243, 70] on div "Your caller id phone number" at bounding box center [281, 73] width 88 height 7
click at [260, 63] on div "Search Technician" at bounding box center [262, 60] width 41 height 8
type input "[PERSON_NAME]"
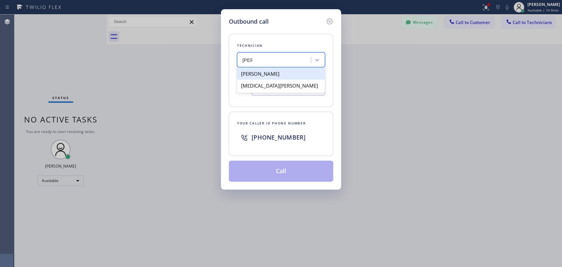
click at [258, 73] on div "[PERSON_NAME]" at bounding box center [281, 74] width 88 height 12
type input "[PHONE_NUMBER]"
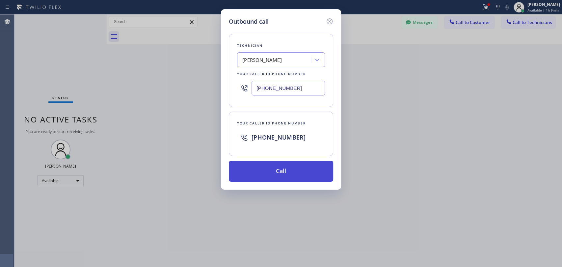
click at [255, 176] on button "Call" at bounding box center [281, 171] width 104 height 21
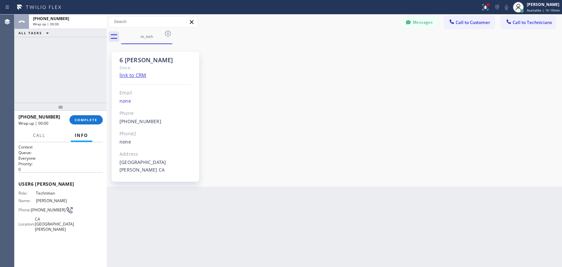
scroll to position [71072, 0]
click at [95, 132] on div "Call Info" at bounding box center [60, 135] width 84 height 13
click at [93, 125] on div "+13474173881 Wrap up | 00:00 COMPLETE" at bounding box center [60, 119] width 84 height 17
click at [80, 103] on div at bounding box center [60, 107] width 92 height 8
click at [54, 79] on div "ALL TASKS ALL TASKS ACTIVE TASKS TASKS IN WRAP UP +13474173881 Wrap up | 00:01" at bounding box center [60, 58] width 92 height 88
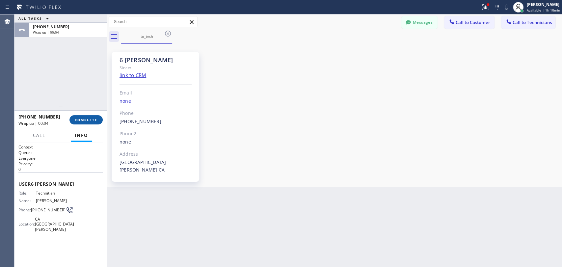
click at [77, 117] on button "COMPLETE" at bounding box center [86, 119] width 33 height 9
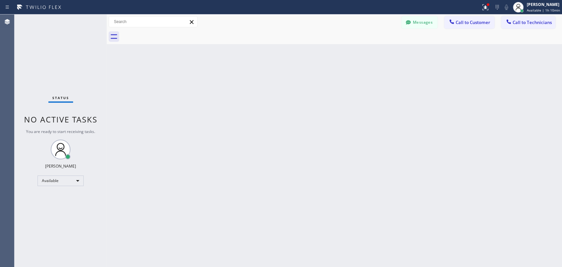
click at [306, 139] on div "Back to Dashboard Change Sender ID Customers Technicians IB [PERSON_NAME] [DATE…" at bounding box center [335, 140] width 456 height 253
click at [404, 23] on button "Messages" at bounding box center [420, 22] width 36 height 13
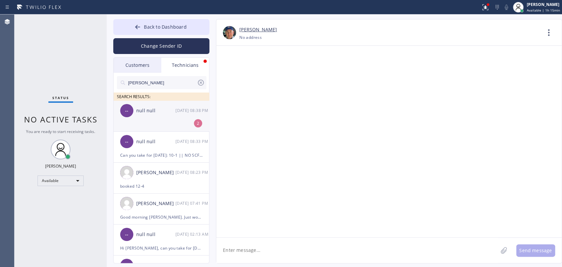
click at [170, 122] on li "-- null null 09/02 08:38 PM 2" at bounding box center [162, 116] width 96 height 31
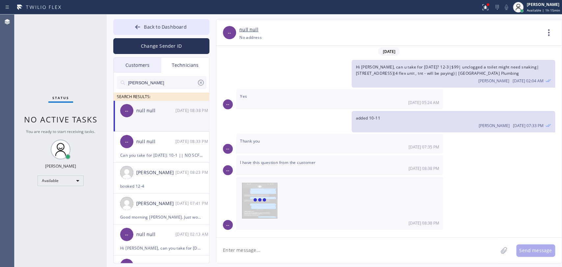
scroll to position [3704, 0]
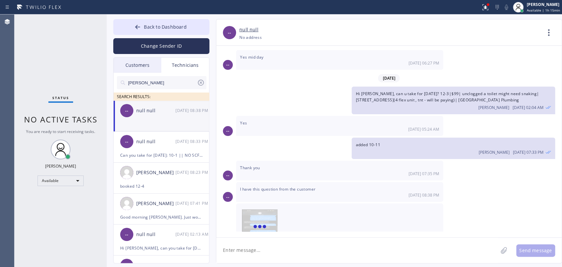
click at [268, 186] on span "I have this question from the customer" at bounding box center [277, 189] width 75 height 6
click at [264, 210] on img at bounding box center [260, 230] width 36 height 40
click at [338, 138] on div "added 10-11 Oleksiy Dmitriev 09/02 07:33 PM" at bounding box center [385, 148] width 339 height 21
click at [264, 253] on textarea at bounding box center [357, 250] width 282 height 25
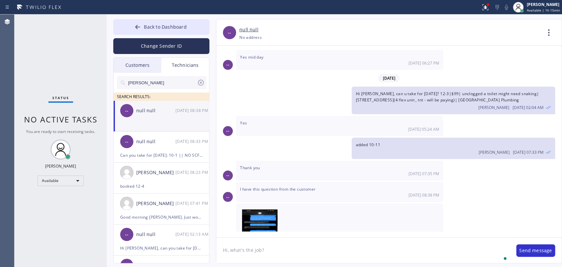
type textarea "Hi, what's the job?"
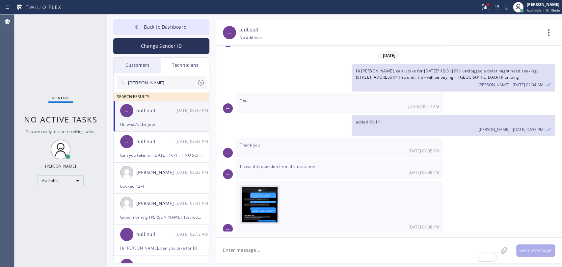
click at [264, 187] on img at bounding box center [260, 207] width 36 height 40
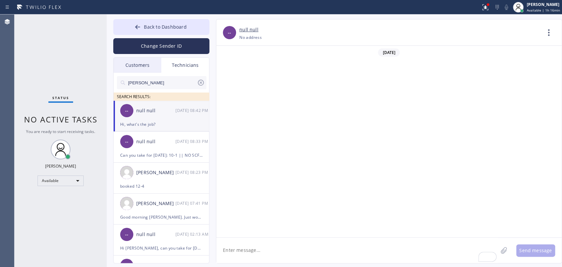
scroll to position [3727, 0]
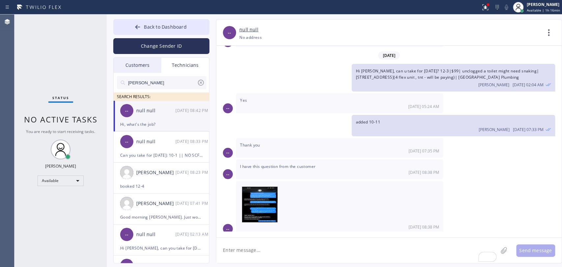
click at [262, 255] on textarea "To enrich screen reader interactions, please activate Accessibility in Grammarl…" at bounding box center [357, 250] width 282 height 25
type textarea "sec, will search by number"
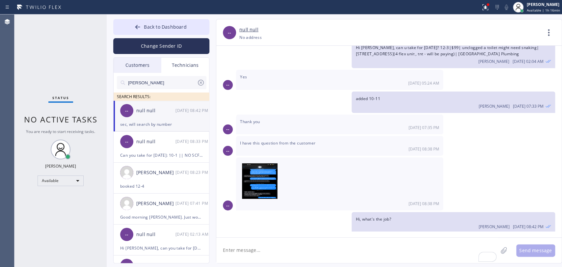
click at [264, 258] on textarea "To enrich screen reader interactions, please activate Accessibility in Grammarl…" at bounding box center [357, 250] width 282 height 25
type textarea "take zelle payment to your account and add to the system as cash"
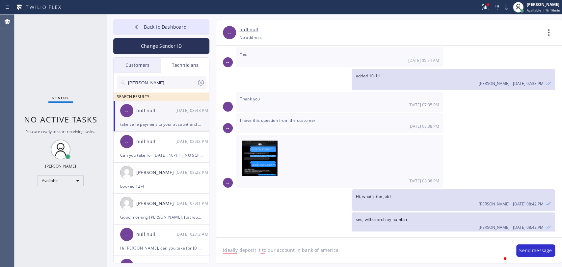
type textarea "ideally deposit it to our account in bank of america"
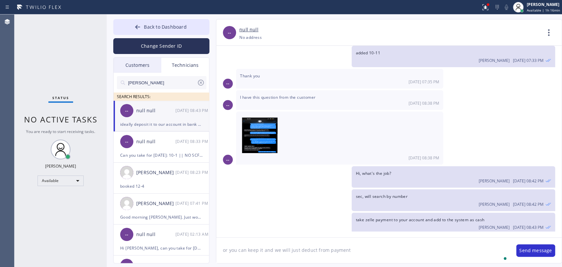
type textarea "or you can keep it and we will just deduct from payment"
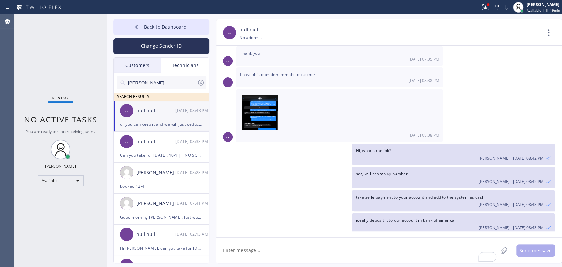
click at [71, 103] on div "Status No active tasks You are ready to start receiving tasks. [PERSON_NAME] Av…" at bounding box center [60, 140] width 92 height 253
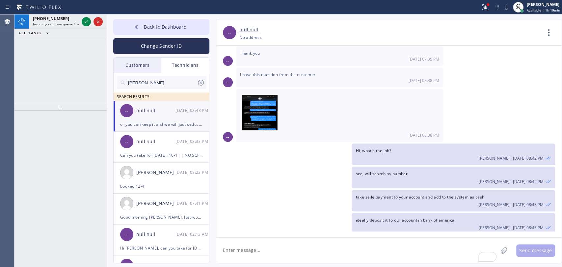
click at [63, 22] on span "Incoming call from queue Everybody" at bounding box center [61, 24] width 57 height 5
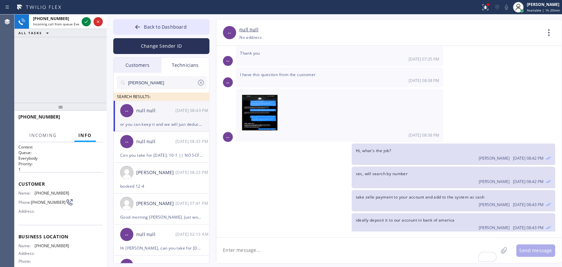
drag, startPoint x: 530, startPoint y: 9, endPoint x: 530, endPoint y: 14, distance: 6.0
click at [530, 9] on span "Available | 1h 20min" at bounding box center [543, 10] width 33 height 5
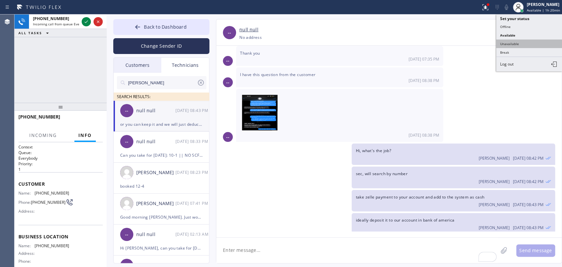
click at [515, 43] on button "Unavailable" at bounding box center [529, 44] width 66 height 9
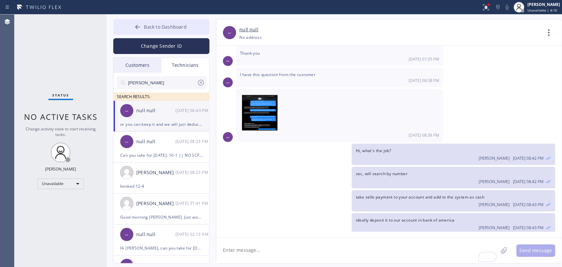
click at [148, 27] on span "Back to Dashboard" at bounding box center [165, 27] width 42 height 6
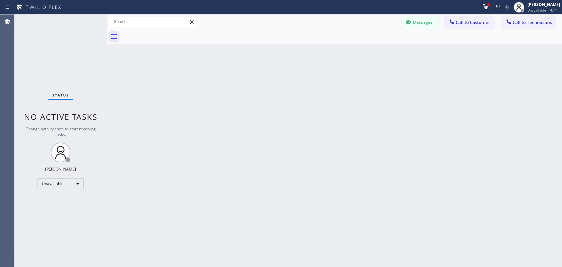
click at [532, 24] on span "Call to Technicians" at bounding box center [532, 22] width 39 height 6
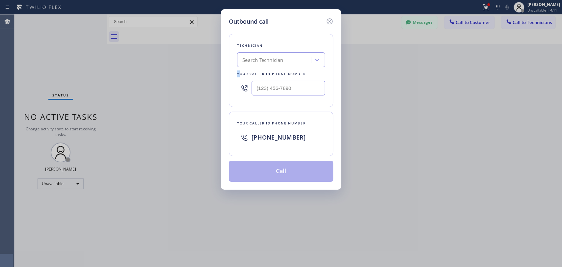
drag, startPoint x: 232, startPoint y: 74, endPoint x: 228, endPoint y: 74, distance: 4.0
click at [228, 74] on div "Outbound call Technician Search Technician Your caller id phone number Your cal…" at bounding box center [281, 99] width 120 height 181
click at [248, 63] on div "Search Technician" at bounding box center [262, 60] width 41 height 8
type input "[PERSON_NAME]"
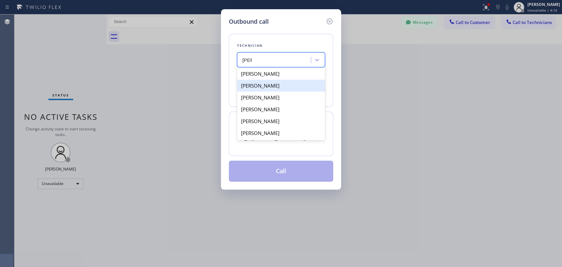
click at [264, 86] on div "[PERSON_NAME]" at bounding box center [281, 86] width 88 height 12
type input "[PHONE_NUMBER]"
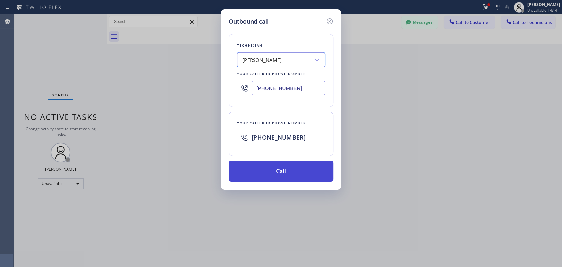
click at [276, 171] on button "Call" at bounding box center [281, 171] width 104 height 21
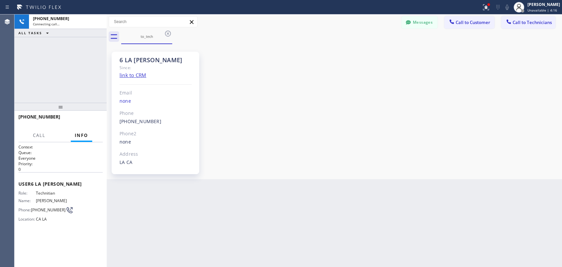
scroll to position [3819, 0]
click at [408, 22] on icon at bounding box center [408, 22] width 5 height 4
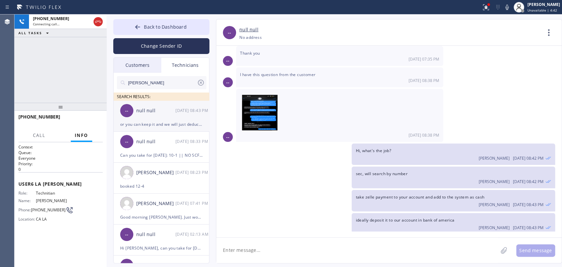
click at [147, 108] on div "null null" at bounding box center [155, 111] width 39 height 8
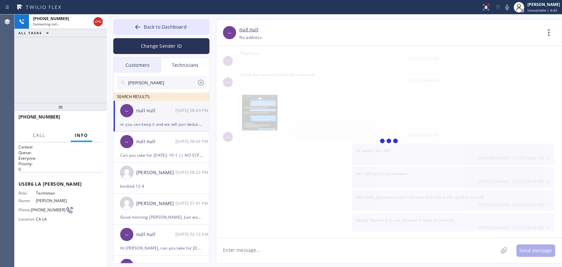
click at [253, 245] on textarea at bounding box center [357, 250] width 282 height 25
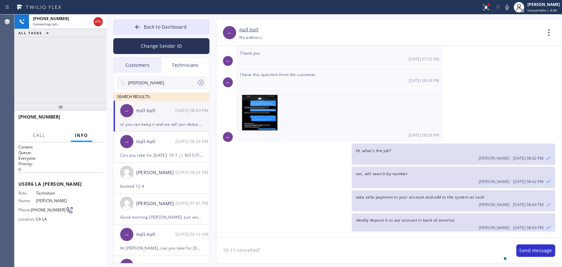
type textarea "10-11 cancelled?"
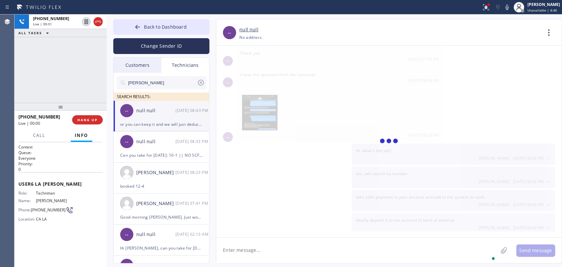
type textarea "t"
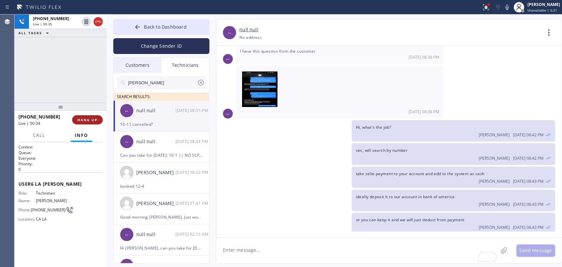
click at [85, 120] on span "HANG UP" at bounding box center [87, 120] width 20 height 5
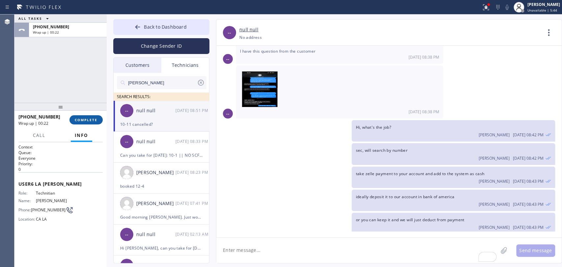
click at [78, 118] on span "COMPLETE" at bounding box center [86, 120] width 23 height 5
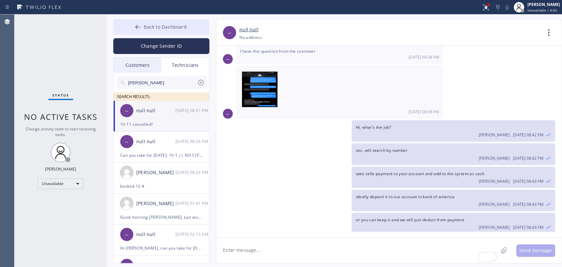
click at [200, 26] on button "Back to Dashboard" at bounding box center [161, 27] width 96 height 16
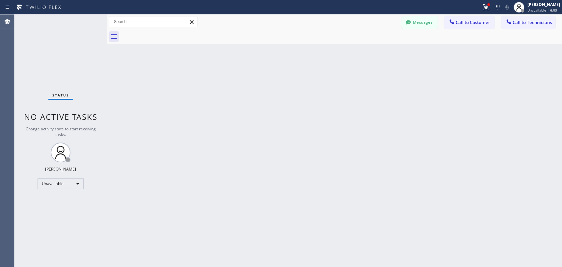
click at [508, 22] on icon at bounding box center [509, 21] width 4 height 4
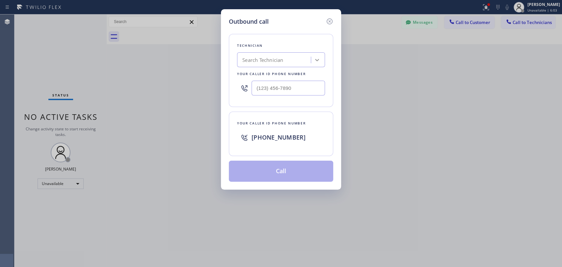
click at [318, 64] on div at bounding box center [317, 60] width 12 height 12
type input "[PERSON_NAME]"
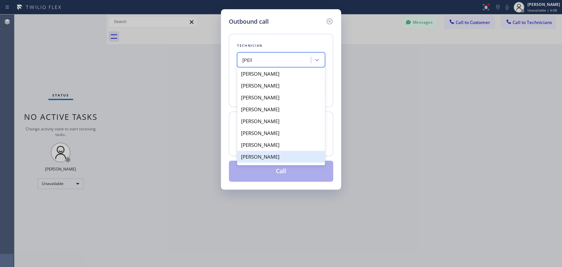
click at [276, 156] on div "[PERSON_NAME]" at bounding box center [281, 157] width 88 height 12
type input "[PHONE_NUMBER]"
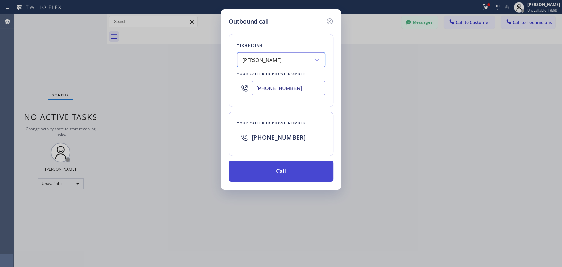
click at [272, 176] on button "Call" at bounding box center [281, 171] width 104 height 21
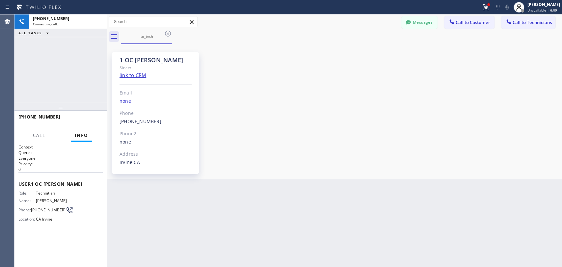
scroll to position [427, 0]
click at [410, 28] on button "Messages" at bounding box center [420, 22] width 36 height 13
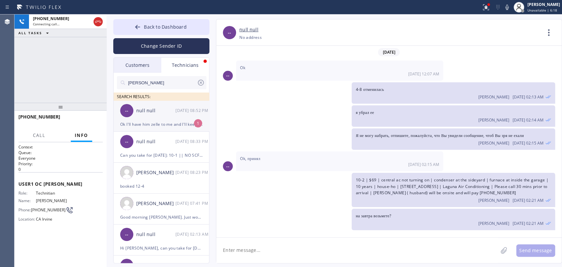
click at [166, 113] on div "null null" at bounding box center [155, 111] width 39 height 8
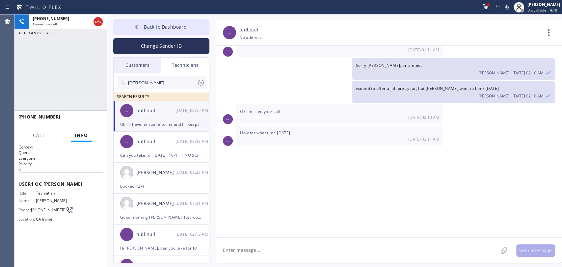
scroll to position [3863, 0]
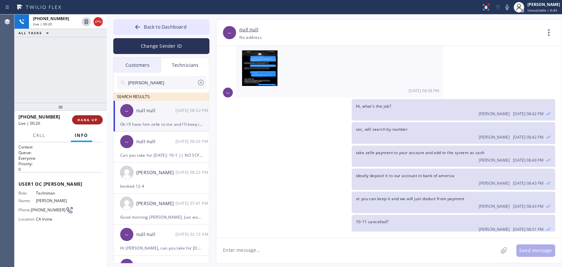
click at [89, 117] on div "[PHONE_NUMBER] Live | 00:20 HANG UP" at bounding box center [60, 119] width 84 height 17
click at [89, 117] on button "HANG UP" at bounding box center [87, 119] width 31 height 9
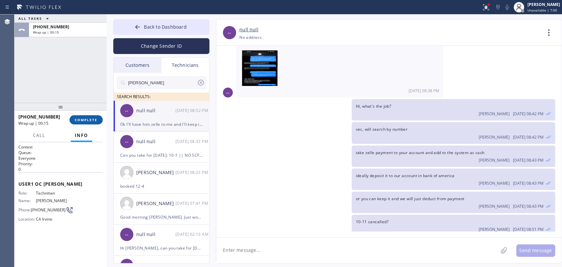
click at [77, 124] on button "COMPLETE" at bounding box center [86, 119] width 33 height 9
click at [74, 95] on div "ALL TASKS ALL TASKS ACTIVE TASKS TASKS IN WRAP UP [PHONE_NUMBER] Wrap up | 00:15" at bounding box center [60, 58] width 92 height 88
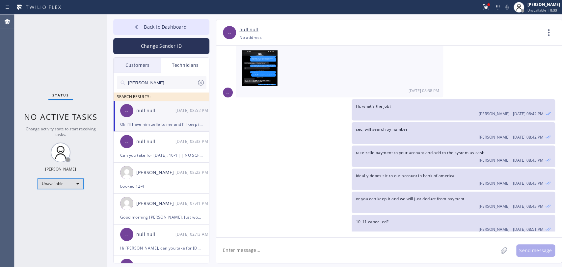
click at [70, 183] on div "Unavailable" at bounding box center [61, 184] width 46 height 11
click at [60, 197] on li "Available" at bounding box center [60, 200] width 45 height 8
click at [60, 199] on div "Status No active tasks Change activity state to start receiving tasks. [PERSON_…" at bounding box center [60, 140] width 92 height 253
click at [123, 67] on div "Customers" at bounding box center [138, 65] width 48 height 15
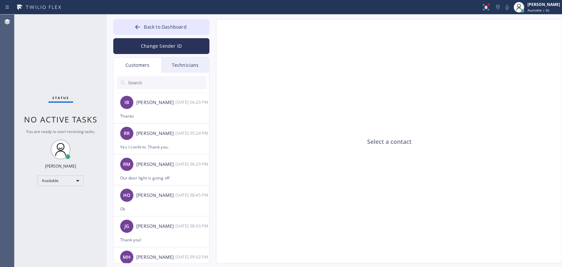
click at [188, 67] on div "Technicians" at bounding box center [185, 65] width 48 height 15
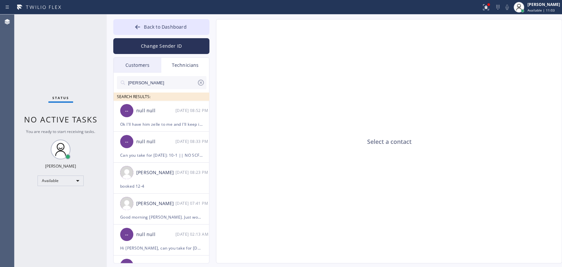
click at [88, 71] on div "Status No active tasks You are ready to start receiving tasks. [PERSON_NAME] Av…" at bounding box center [60, 140] width 92 height 253
click at [79, 103] on div "Status No active tasks You are ready to start receiving tasks. [PERSON_NAME] Av…" at bounding box center [60, 140] width 92 height 253
drag, startPoint x: 458, startPoint y: 116, endPoint x: 454, endPoint y: 112, distance: 4.9
click at [457, 116] on div "Select a contact" at bounding box center [389, 141] width 346 height 244
click at [296, 91] on div "Select a contact" at bounding box center [389, 141] width 346 height 244
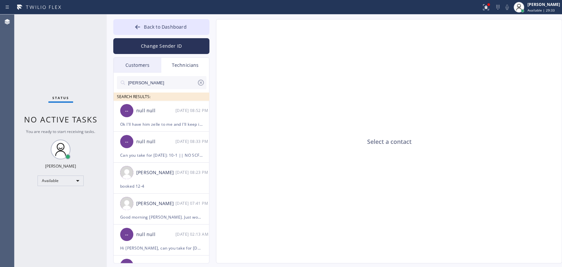
click at [348, 85] on div "Select a contact" at bounding box center [389, 141] width 346 height 244
drag, startPoint x: 414, startPoint y: 208, endPoint x: 423, endPoint y: 207, distance: 9.0
click at [423, 207] on div "Select a contact" at bounding box center [389, 141] width 346 height 244
click at [313, 68] on div "Select a contact" at bounding box center [389, 141] width 346 height 244
click at [178, 28] on span "Back to Dashboard" at bounding box center [165, 27] width 42 height 6
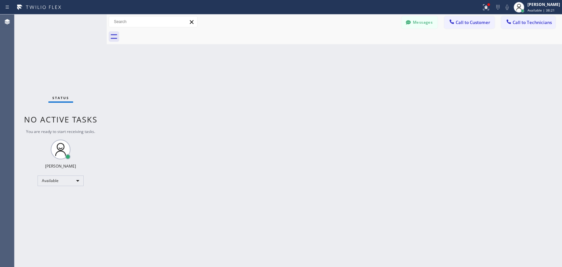
click at [541, 26] on button "Call to Technicians" at bounding box center [528, 22] width 54 height 13
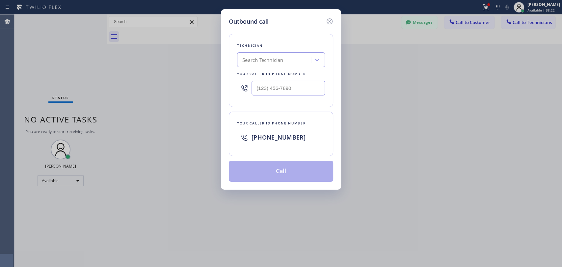
click at [329, 54] on div "Technician Search Technician Your caller id phone number" at bounding box center [281, 70] width 104 height 73
click at [277, 59] on div "Search Technician" at bounding box center [262, 60] width 41 height 8
type input "[PERSON_NAME]"
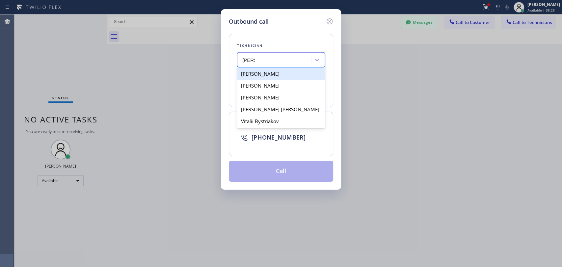
click at [260, 70] on div "[PERSON_NAME]" at bounding box center [281, 74] width 88 height 12
type input "[PHONE_NUMBER]"
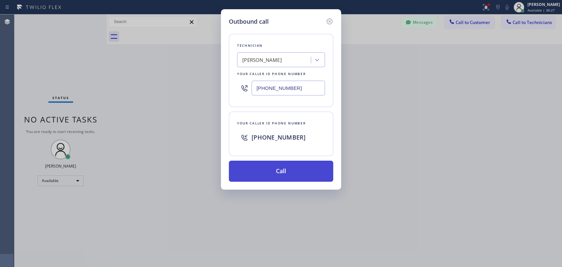
click at [243, 168] on button "Call" at bounding box center [281, 171] width 104 height 21
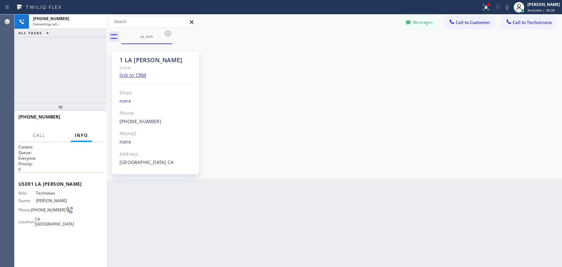
scroll to position [1478, 0]
click at [89, 120] on span "HANG UP" at bounding box center [87, 120] width 20 height 5
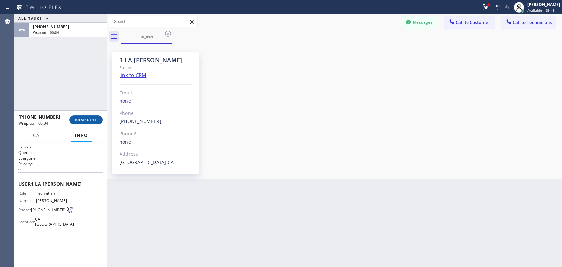
click at [90, 118] on span "COMPLETE" at bounding box center [86, 120] width 23 height 5
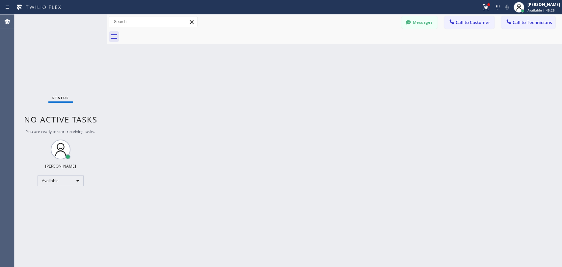
click at [425, 21] on button "Messages" at bounding box center [420, 22] width 36 height 13
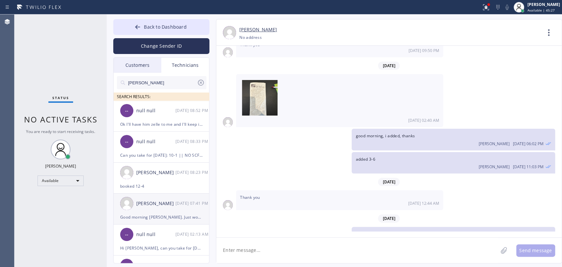
drag, startPoint x: 134, startPoint y: 182, endPoint x: 200, endPoint y: 215, distance: 74.5
click at [134, 182] on div "[PERSON_NAME] [DATE] 08:23 PM" at bounding box center [162, 173] width 96 height 20
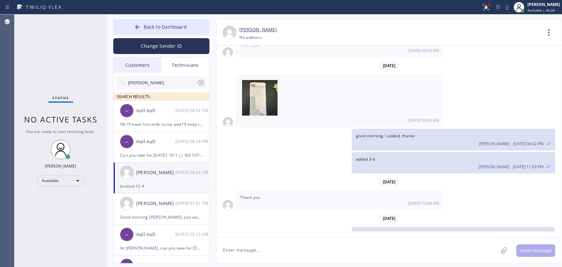
click at [246, 264] on div "Back to Dashboard Change Sender ID Customers Technicians IB [PERSON_NAME] [DATE…" at bounding box center [335, 140] width 456 height 253
click at [247, 258] on textarea "To enrich screen reader interactions, please activate Accessibility in Grammarl…" at bounding box center [357, 250] width 282 height 25
type textarea "added 1-5"
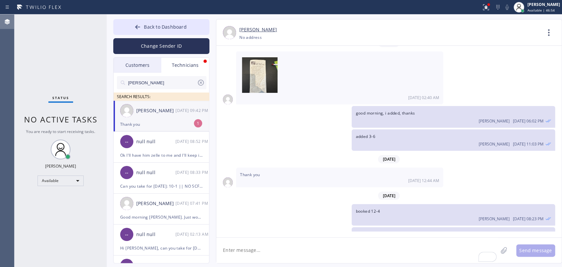
scroll to position [1523, 0]
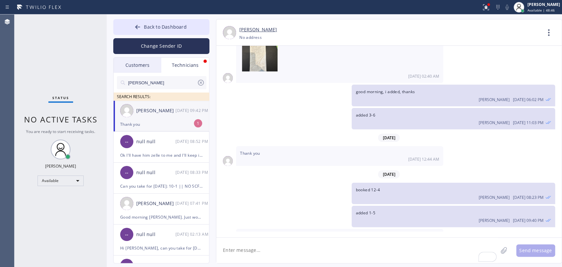
drag, startPoint x: 132, startPoint y: 116, endPoint x: 139, endPoint y: 106, distance: 11.7
click at [132, 116] on div "[PERSON_NAME] [DATE] 09:42 PM" at bounding box center [162, 111] width 96 height 20
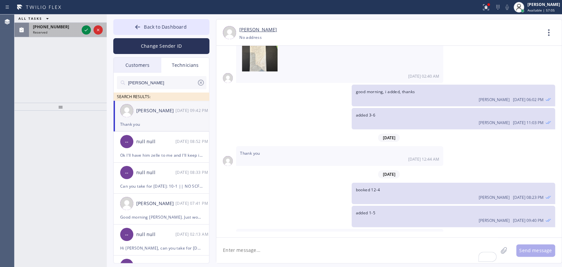
click at [55, 28] on span "[PHONE_NUMBER]" at bounding box center [51, 27] width 36 height 6
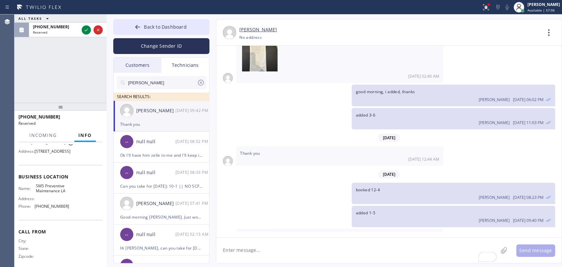
scroll to position [81, 0]
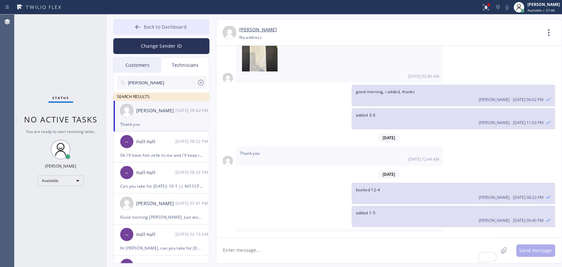
click at [194, 26] on button "Back to Dashboard" at bounding box center [161, 27] width 96 height 16
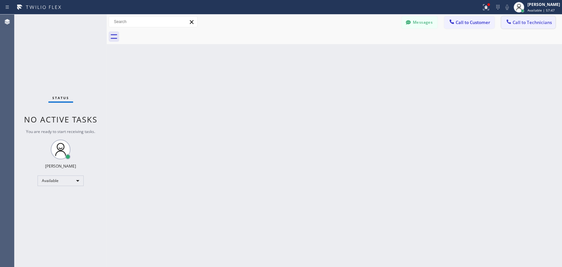
click at [512, 16] on button "Call to Technicians" at bounding box center [528, 22] width 54 height 13
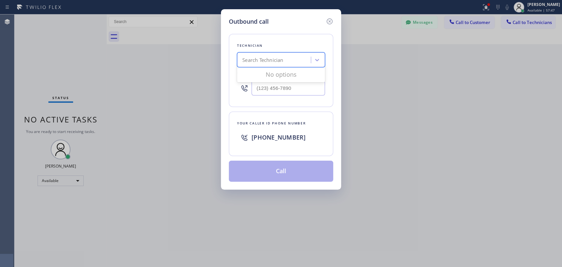
click at [285, 55] on div "Search Technician" at bounding box center [281, 59] width 88 height 15
type input "seva"
click at [259, 76] on div "[PERSON_NAME]" at bounding box center [281, 74] width 88 height 12
type input "[PHONE_NUMBER]"
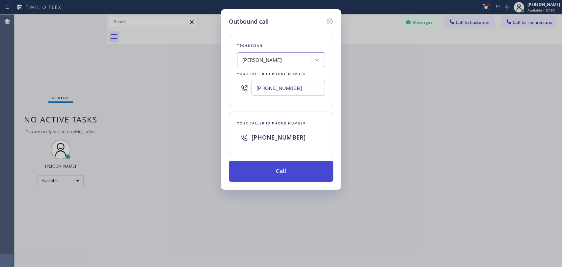
click at [266, 161] on button "Call" at bounding box center [281, 171] width 104 height 21
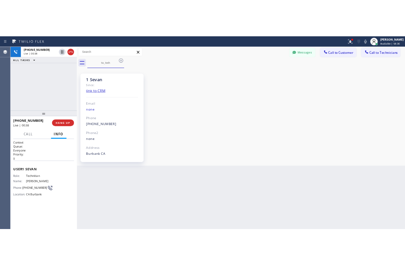
scroll to position [2015, 0]
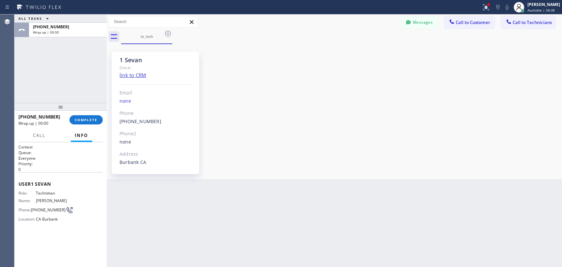
click at [92, 105] on div at bounding box center [60, 107] width 92 height 8
click at [91, 122] on span "COMPLETE" at bounding box center [86, 120] width 23 height 5
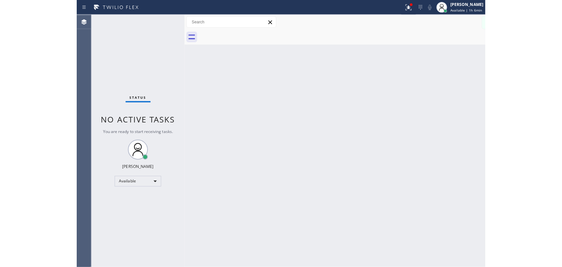
scroll to position [2015, 0]
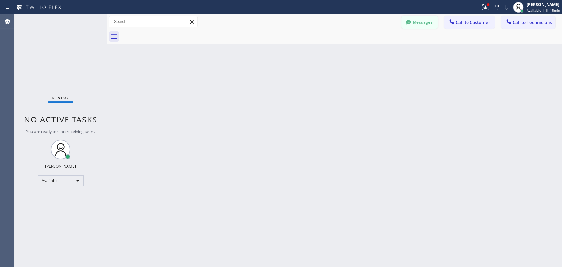
click at [416, 20] on button "Messages" at bounding box center [420, 22] width 36 height 13
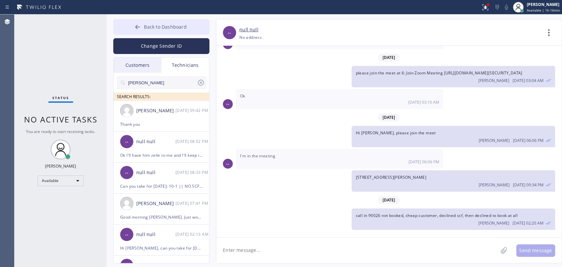
click at [155, 24] on span "Back to Dashboard" at bounding box center [165, 27] width 42 height 6
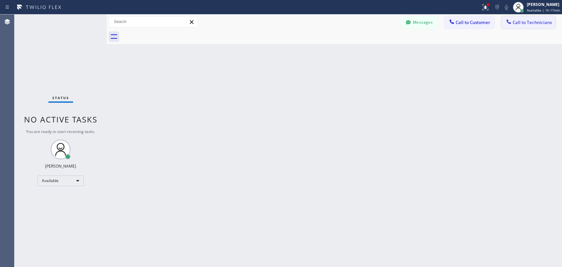
click at [527, 28] on button "Call to Technicians" at bounding box center [528, 22] width 54 height 13
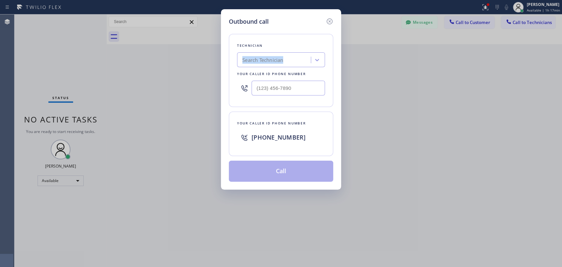
drag, startPoint x: 314, startPoint y: 48, endPoint x: 306, endPoint y: 52, distance: 9.1
click at [306, 51] on div "Technician Search Technician Your caller id phone number" at bounding box center [281, 70] width 104 height 73
click at [300, 58] on div "Search Technician" at bounding box center [275, 60] width 72 height 12
type input "[PERSON_NAME]"
click at [268, 74] on div "[PERSON_NAME]" at bounding box center [281, 74] width 88 height 12
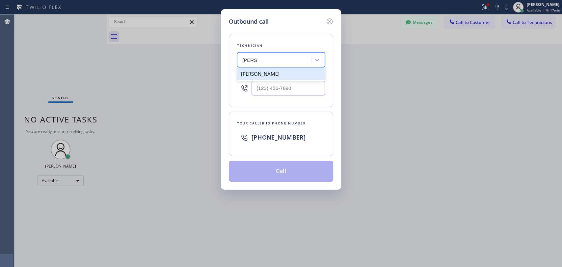
type input "[PHONE_NUMBER]"
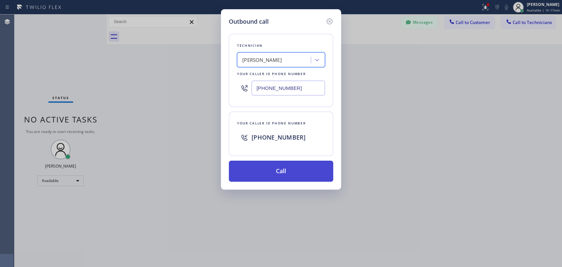
click at [271, 170] on button "Call" at bounding box center [281, 171] width 104 height 21
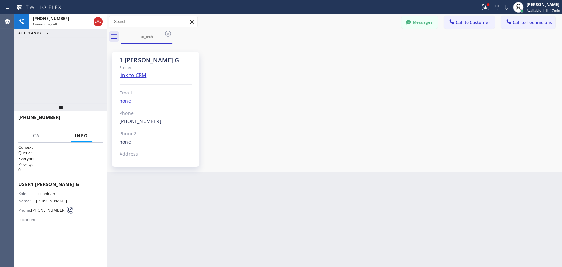
scroll to position [5850, 0]
click at [93, 122] on span "HANG UP" at bounding box center [87, 120] width 20 height 5
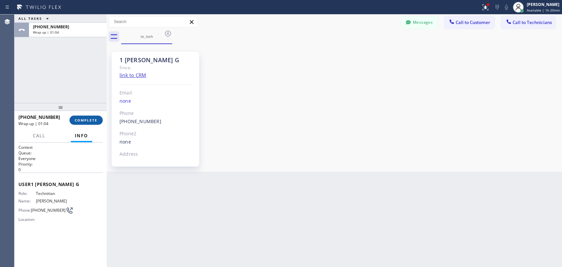
click at [83, 122] on span "COMPLETE" at bounding box center [86, 120] width 23 height 5
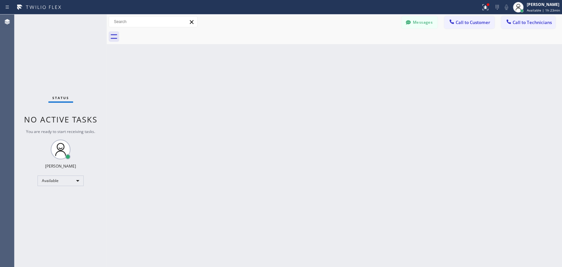
drag, startPoint x: 518, startPoint y: 24, endPoint x: 382, endPoint y: 51, distance: 139.0
click at [518, 24] on span "Call to Technicians" at bounding box center [532, 22] width 39 height 6
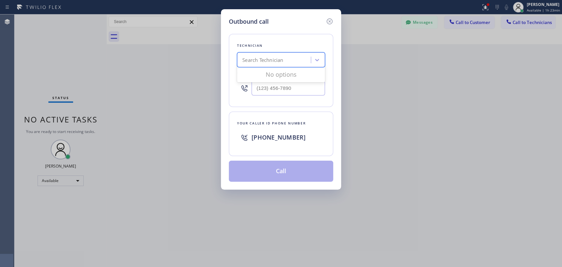
click at [310, 61] on div "Search Technician" at bounding box center [275, 60] width 72 height 12
type input "i"
type input "[PERSON_NAME]"
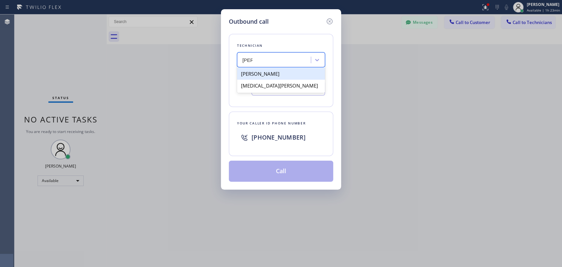
click at [282, 73] on div "[PERSON_NAME]" at bounding box center [281, 74] width 88 height 12
type input "[PHONE_NUMBER]"
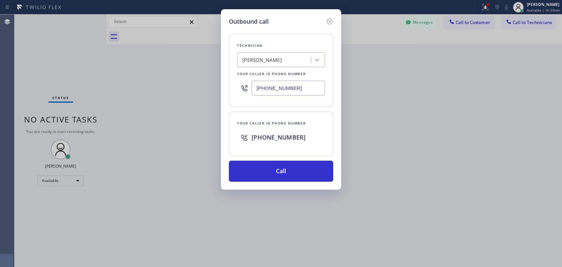
click at [272, 91] on input "[PHONE_NUMBER]" at bounding box center [288, 88] width 73 height 15
drag, startPoint x: 327, startPoint y: 20, endPoint x: 354, endPoint y: 0, distance: 34.4
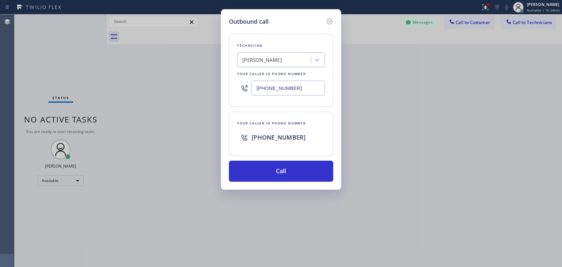
click at [326, 20] on icon at bounding box center [330, 21] width 8 height 8
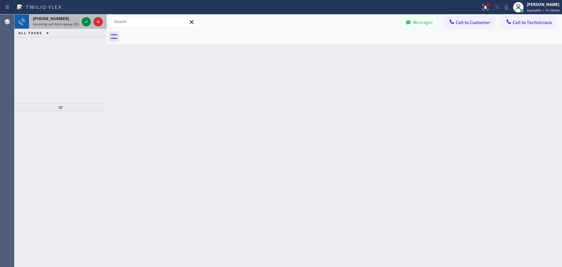
click at [44, 21] on span "[PHONE_NUMBER]" at bounding box center [51, 19] width 36 height 6
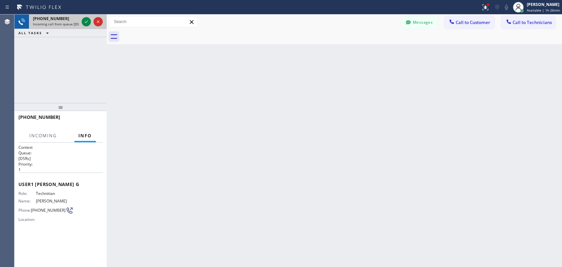
click at [47, 24] on span "Incoming call from queue [DSRs]" at bounding box center [58, 24] width 50 height 5
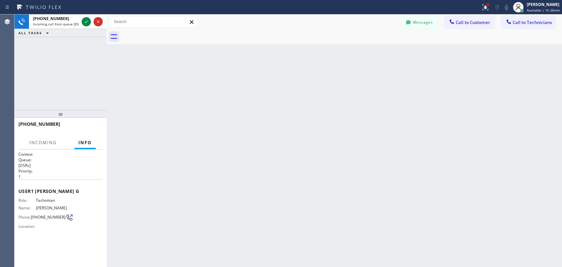
drag, startPoint x: 66, startPoint y: 111, endPoint x: 66, endPoint y: 119, distance: 7.3
click at [66, 118] on div at bounding box center [60, 114] width 92 height 8
click at [88, 20] on icon at bounding box center [86, 21] width 3 height 3
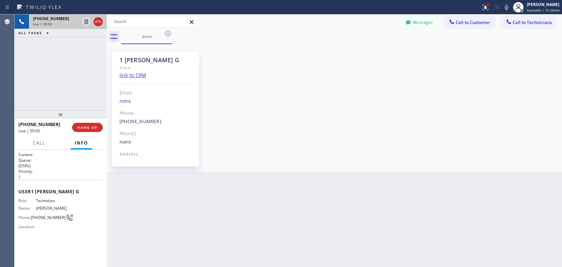
scroll to position [5850, 0]
drag, startPoint x: 150, startPoint y: 59, endPoint x: 117, endPoint y: 56, distance: 32.7
click at [117, 56] on div "1 [PERSON_NAME] G Since: link to CRM Email none Phone [PHONE_NUMBER] Outbound c…" at bounding box center [156, 109] width 88 height 115
drag, startPoint x: 117, startPoint y: 56, endPoint x: 143, endPoint y: 58, distance: 26.5
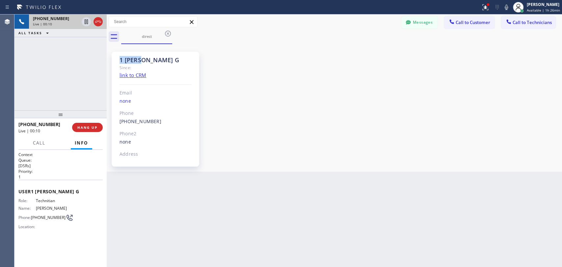
click at [143, 58] on div "1 [PERSON_NAME] G Since: link to CRM Email none Phone [PHONE_NUMBER] Outbound c…" at bounding box center [156, 109] width 88 height 115
click at [143, 58] on div "1 [PERSON_NAME] G" at bounding box center [156, 60] width 72 height 8
drag, startPoint x: 115, startPoint y: 62, endPoint x: 169, endPoint y: 60, distance: 54.1
click at [169, 60] on div "1 [PERSON_NAME] G Since: link to CRM Email none Phone [PHONE_NUMBER] Outbound c…" at bounding box center [156, 109] width 88 height 115
click at [169, 60] on div "1 [PERSON_NAME] G" at bounding box center [156, 60] width 72 height 8
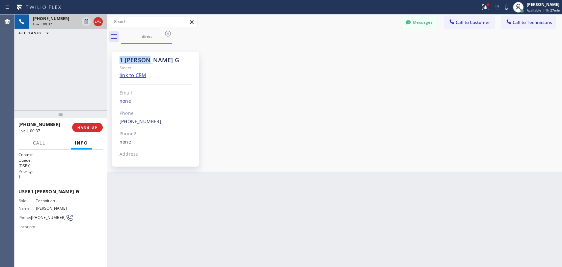
drag, startPoint x: 130, startPoint y: 60, endPoint x: 117, endPoint y: 60, distance: 13.5
click at [117, 60] on div "1 [PERSON_NAME] G Since: link to CRM Email none Phone [PHONE_NUMBER] Outbound c…" at bounding box center [156, 109] width 88 height 115
drag, startPoint x: 117, startPoint y: 60, endPoint x: 173, endPoint y: 61, distance: 55.7
click at [173, 61] on div "1 [PERSON_NAME] G Since: link to CRM Email none Phone [PHONE_NUMBER] Outbound c…" at bounding box center [156, 109] width 88 height 115
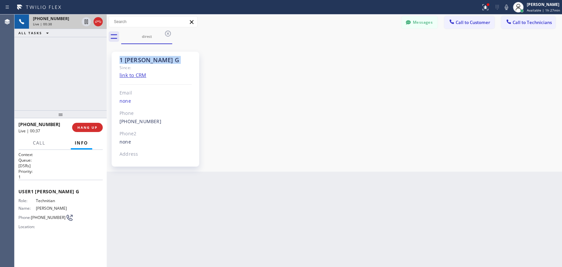
click at [173, 61] on div "1 [PERSON_NAME] G" at bounding box center [156, 60] width 72 height 8
click at [57, 118] on div at bounding box center [60, 114] width 92 height 8
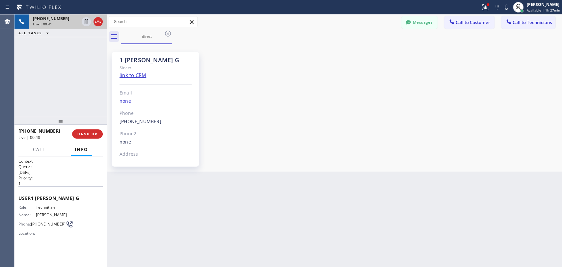
click at [146, 53] on div "1 [PERSON_NAME] G Since: link to CRM Email none Phone [PHONE_NUMBER] Outbound c…" at bounding box center [156, 109] width 88 height 115
drag, startPoint x: 83, startPoint y: 119, endPoint x: 113, endPoint y: 81, distance: 48.4
click at [83, 121] on div at bounding box center [60, 121] width 92 height 8
click at [130, 58] on div "1 [PERSON_NAME] G" at bounding box center [156, 60] width 72 height 8
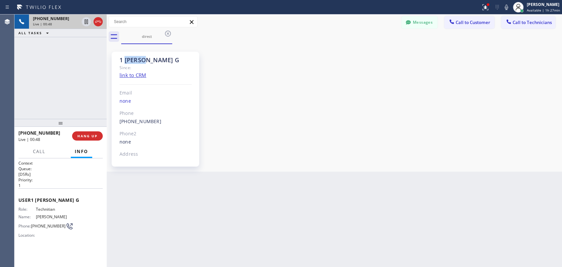
click at [130, 58] on div "1 [PERSON_NAME] G" at bounding box center [156, 60] width 72 height 8
click at [130, 59] on div "1 [PERSON_NAME] G" at bounding box center [156, 60] width 72 height 8
click at [184, 64] on div "Since:" at bounding box center [156, 68] width 72 height 8
drag, startPoint x: 175, startPoint y: 62, endPoint x: 116, endPoint y: 58, distance: 59.1
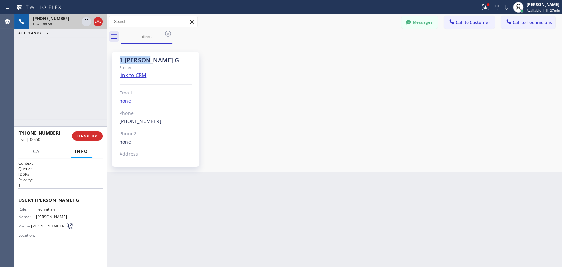
click at [116, 58] on div "1 [PERSON_NAME] G Since: link to CRM Email none Phone [PHONE_NUMBER] Outbound c…" at bounding box center [156, 109] width 88 height 115
drag, startPoint x: 158, startPoint y: 60, endPoint x: 170, endPoint y: 59, distance: 11.6
click at [169, 59] on div "1 [PERSON_NAME] G Since: link to CRM Email none Phone [PHONE_NUMBER] Outbound c…" at bounding box center [156, 109] width 88 height 115
click at [170, 59] on div "1 [PERSON_NAME] G" at bounding box center [156, 60] width 72 height 8
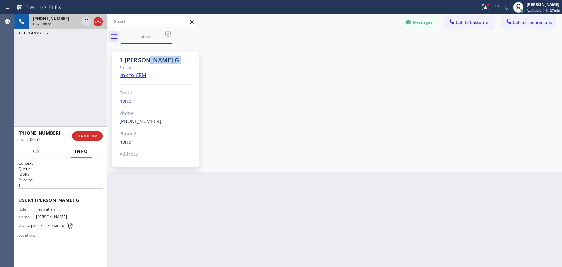
click at [170, 59] on div "1 [PERSON_NAME] G" at bounding box center [156, 60] width 72 height 8
click at [156, 119] on div "[PHONE_NUMBER] Outbound call Technician Search Technician Your caller id phone …" at bounding box center [156, 122] width 72 height 8
click at [163, 115] on div "Phone" at bounding box center [156, 114] width 72 height 8
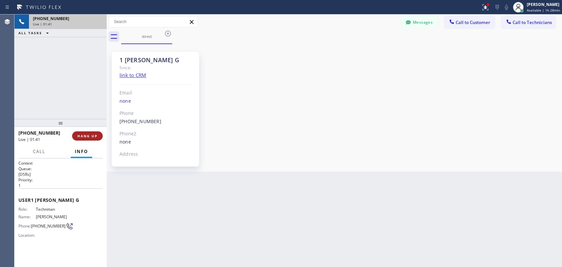
click at [88, 137] on span "HANG UP" at bounding box center [87, 136] width 20 height 5
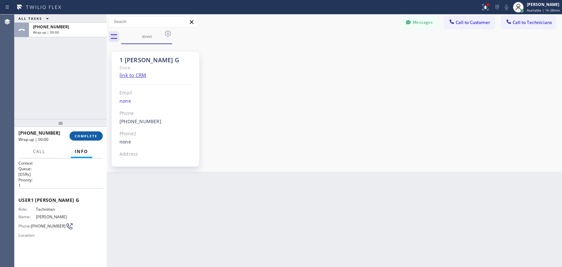
click at [90, 134] on span "COMPLETE" at bounding box center [86, 136] width 23 height 5
click at [83, 105] on div "ALL TASKS ALL TASKS ACTIVE TASKS TASKS IN WRAP UP [PHONE_NUMBER] Wrap up | 00:01" at bounding box center [60, 66] width 92 height 104
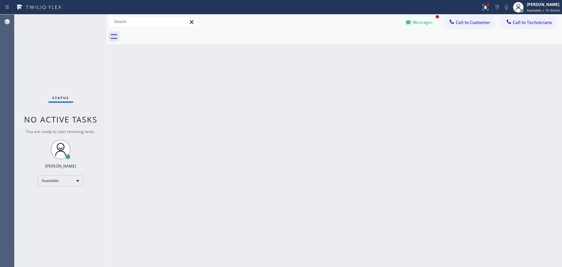
click at [440, 33] on div at bounding box center [341, 36] width 441 height 15
click at [434, 26] on button "Messages" at bounding box center [420, 22] width 36 height 13
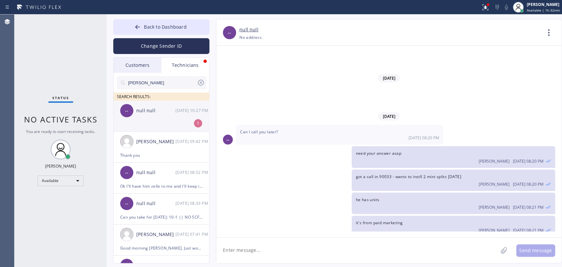
click at [171, 122] on li "-- null null [DATE] 10:27 PM 1" at bounding box center [162, 116] width 96 height 31
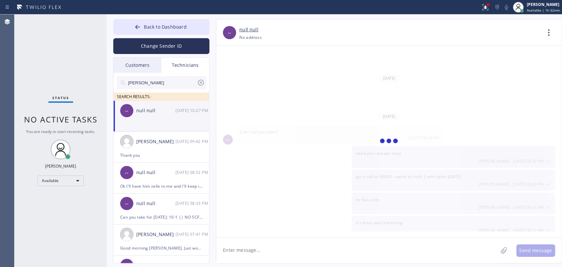
scroll to position [5919, 0]
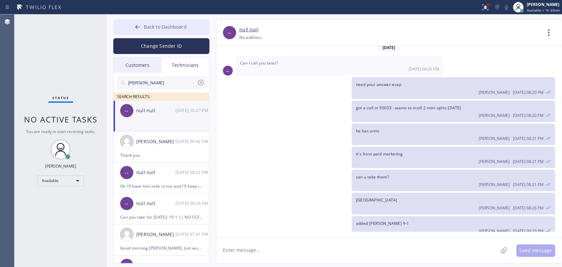
click at [192, 24] on button "Back to Dashboard" at bounding box center [161, 27] width 96 height 16
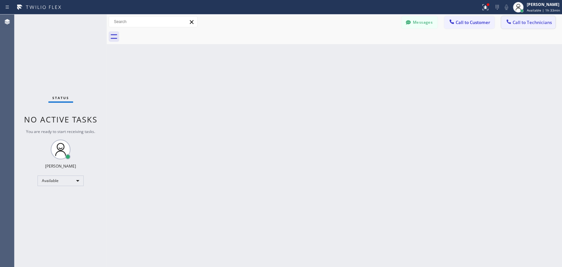
click at [526, 21] on span "Call to Technicians" at bounding box center [532, 22] width 39 height 6
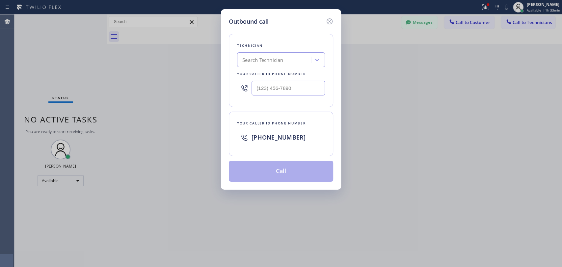
click at [262, 62] on div "Search Technician" at bounding box center [262, 60] width 41 height 8
type input "[PERSON_NAME]"
click at [287, 58] on div "Search Technician" at bounding box center [275, 60] width 72 height 12
click at [270, 70] on div "[PERSON_NAME]" at bounding box center [281, 74] width 88 height 12
type input "[PHONE_NUMBER]"
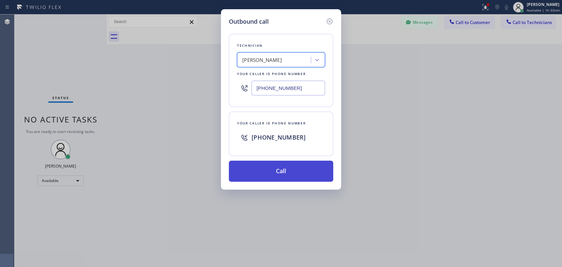
click at [256, 167] on button "Call" at bounding box center [281, 171] width 104 height 21
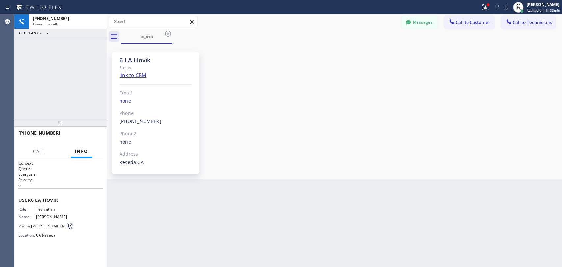
scroll to position [53309, 0]
click at [87, 132] on button "HANG UP" at bounding box center [87, 135] width 31 height 9
click at [92, 135] on span "HANG UP" at bounding box center [87, 136] width 20 height 5
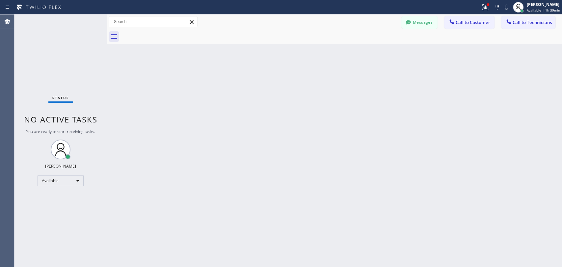
click at [508, 20] on icon at bounding box center [509, 21] width 4 height 4
click at [0, 0] on div "Technician Search Technician Your caller id phone number" at bounding box center [0, 0] width 0 height 0
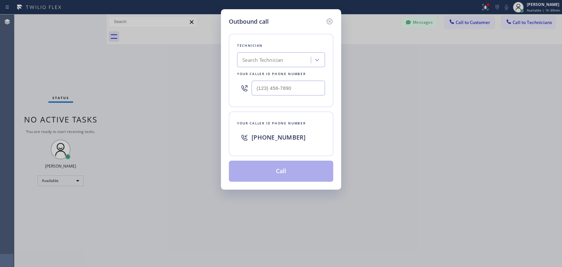
click at [276, 63] on div "Search Technician" at bounding box center [262, 60] width 41 height 8
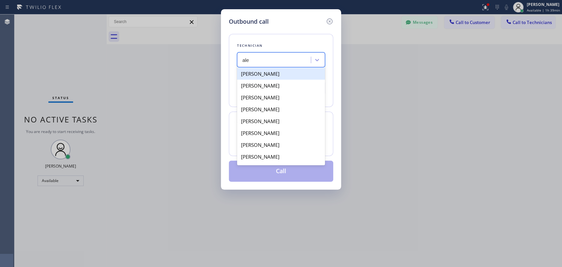
type input "[PERSON_NAME]"
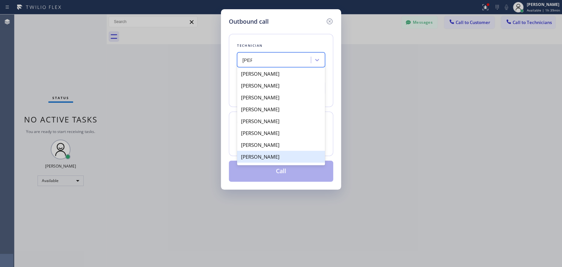
click at [261, 156] on div "[PERSON_NAME]" at bounding box center [281, 157] width 88 height 12
type input "[PHONE_NUMBER]"
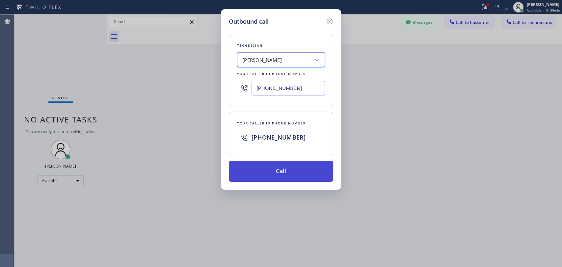
click at [260, 166] on button "Call" at bounding box center [281, 171] width 104 height 21
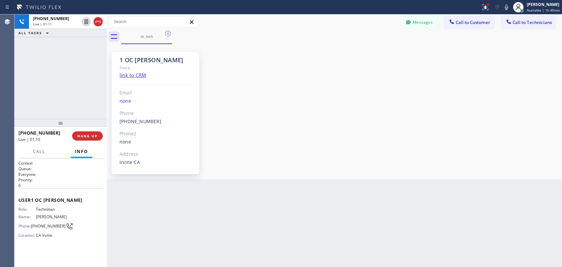
scroll to position [427, 0]
click at [86, 135] on span "HANG UP" at bounding box center [87, 136] width 20 height 5
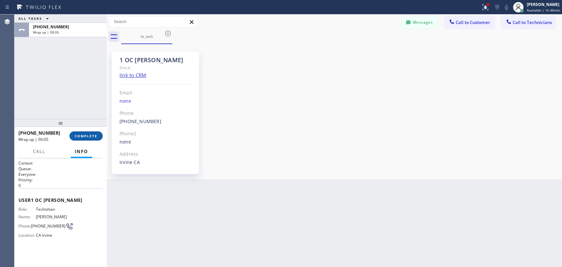
click at [88, 136] on span "COMPLETE" at bounding box center [86, 136] width 23 height 5
click at [79, 104] on div "ALL TASKS ALL TASKS ACTIVE TASKS TASKS IN WRAP UP [PHONE_NUMBER] Wrap up | 00:06" at bounding box center [60, 66] width 92 height 104
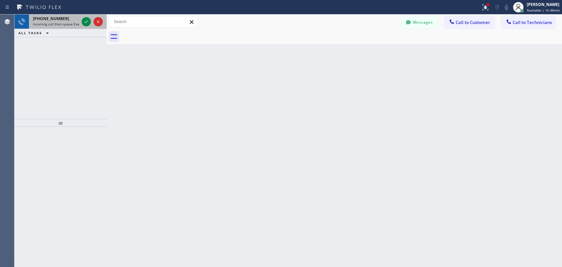
click at [43, 18] on span "[PHONE_NUMBER]" at bounding box center [51, 19] width 36 height 6
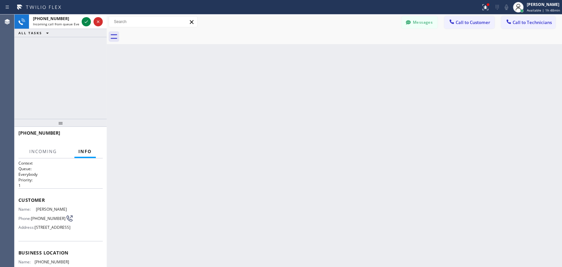
click at [131, 113] on div "Back to Dashboard Change Sender ID Customers Technicians IB [PERSON_NAME] [DATE…" at bounding box center [335, 140] width 456 height 253
